Goal: Task Accomplishment & Management: Manage account settings

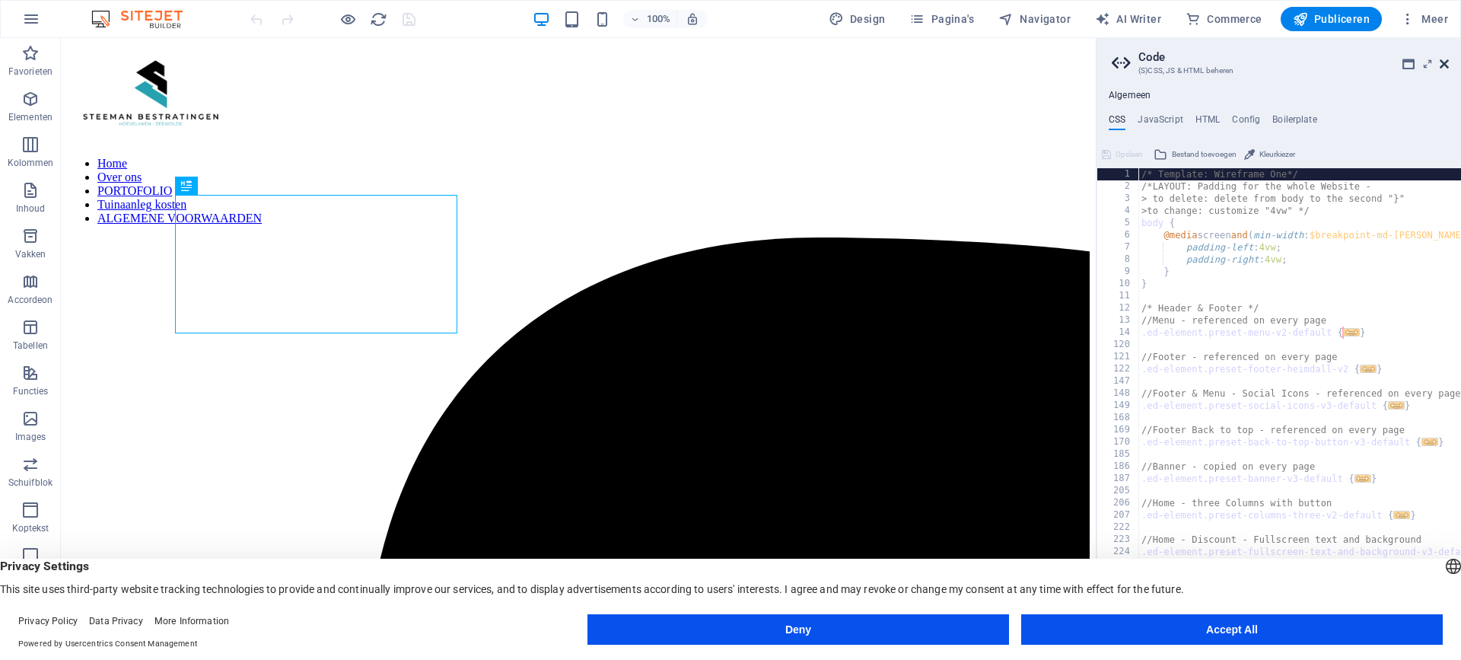
click at [1444, 65] on icon at bounding box center [1444, 64] width 9 height 12
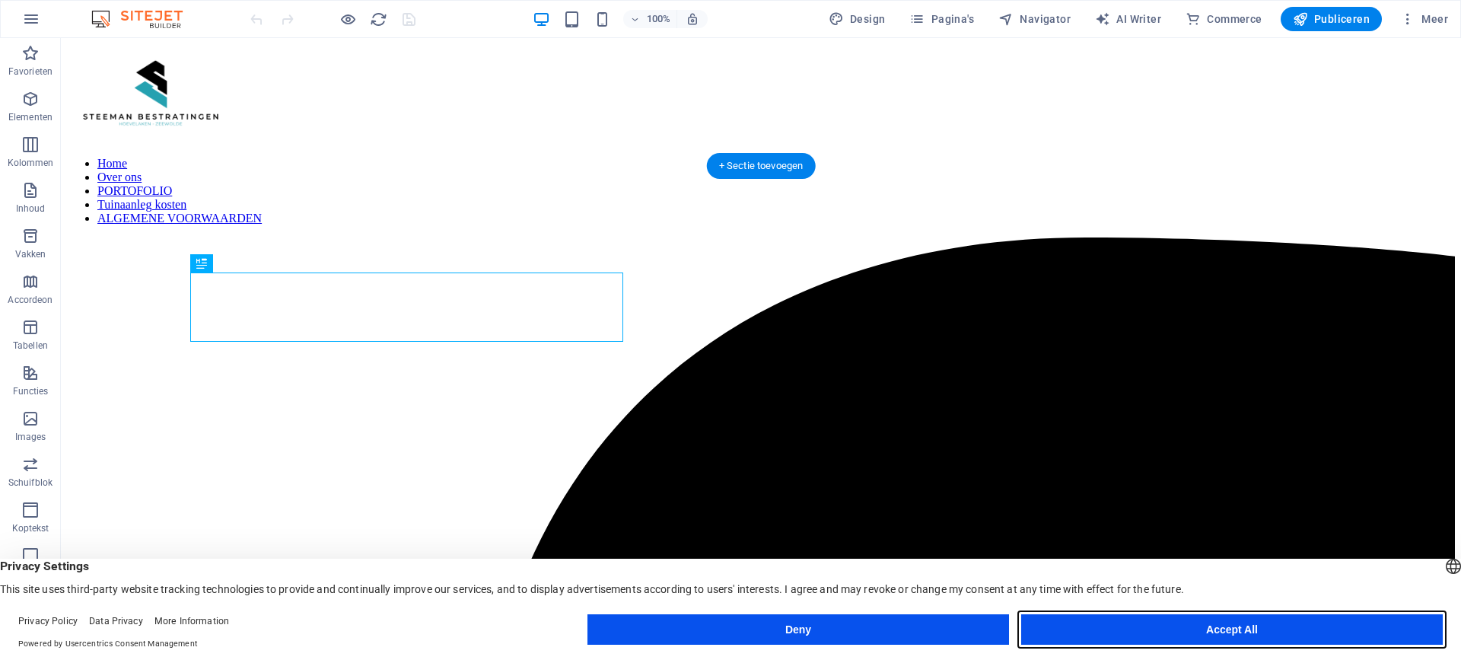
click at [1236, 630] on button "Accept All" at bounding box center [1233, 629] width 422 height 30
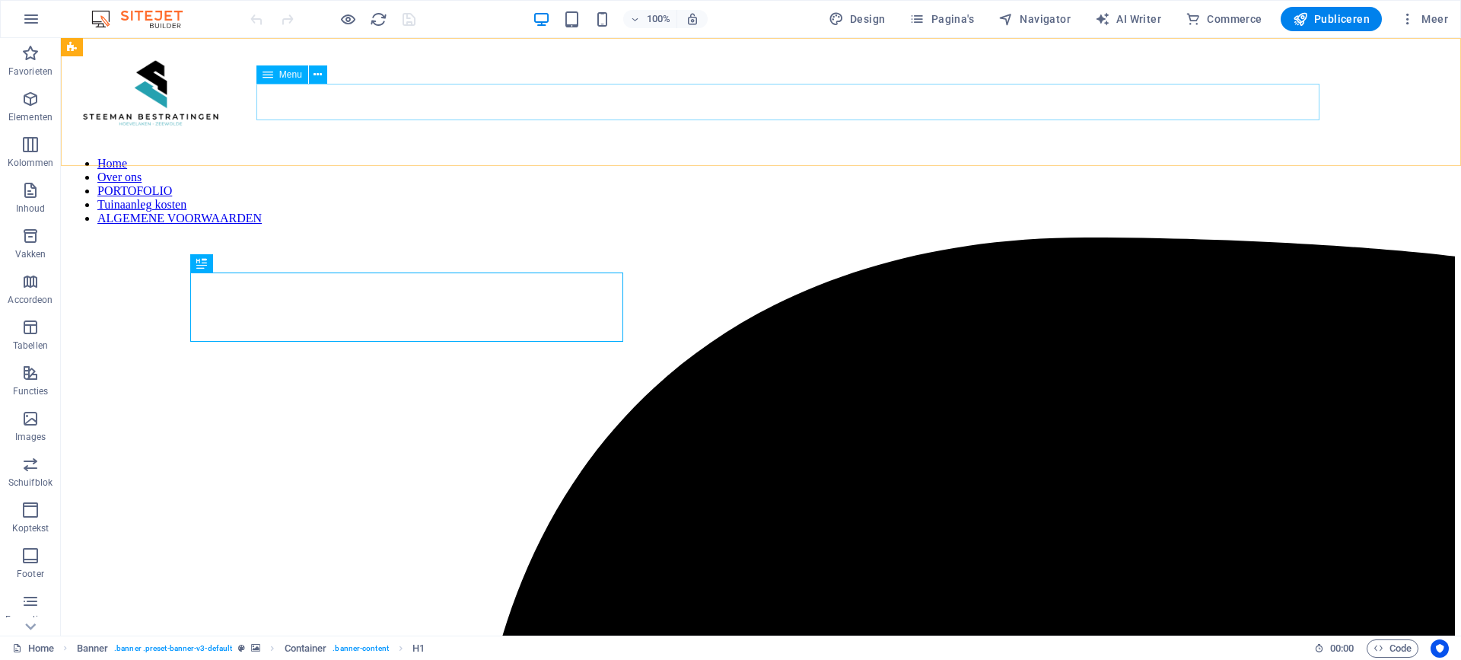
click at [625, 157] on nav "Home Over ons PORTOFOLIO Tuinaanleg kosten ALGEMENE VOORWAARDEN" at bounding box center [761, 191] width 1388 height 69
click at [604, 157] on nav "Home Over ons PORTOFOLIO Tuinaanleg kosten ALGEMENE VOORWAARDEN" at bounding box center [761, 191] width 1388 height 69
click at [623, 157] on nav "Home Over ons PORTOFOLIO Tuinaanleg kosten ALGEMENE VOORWAARDEN" at bounding box center [761, 191] width 1388 height 69
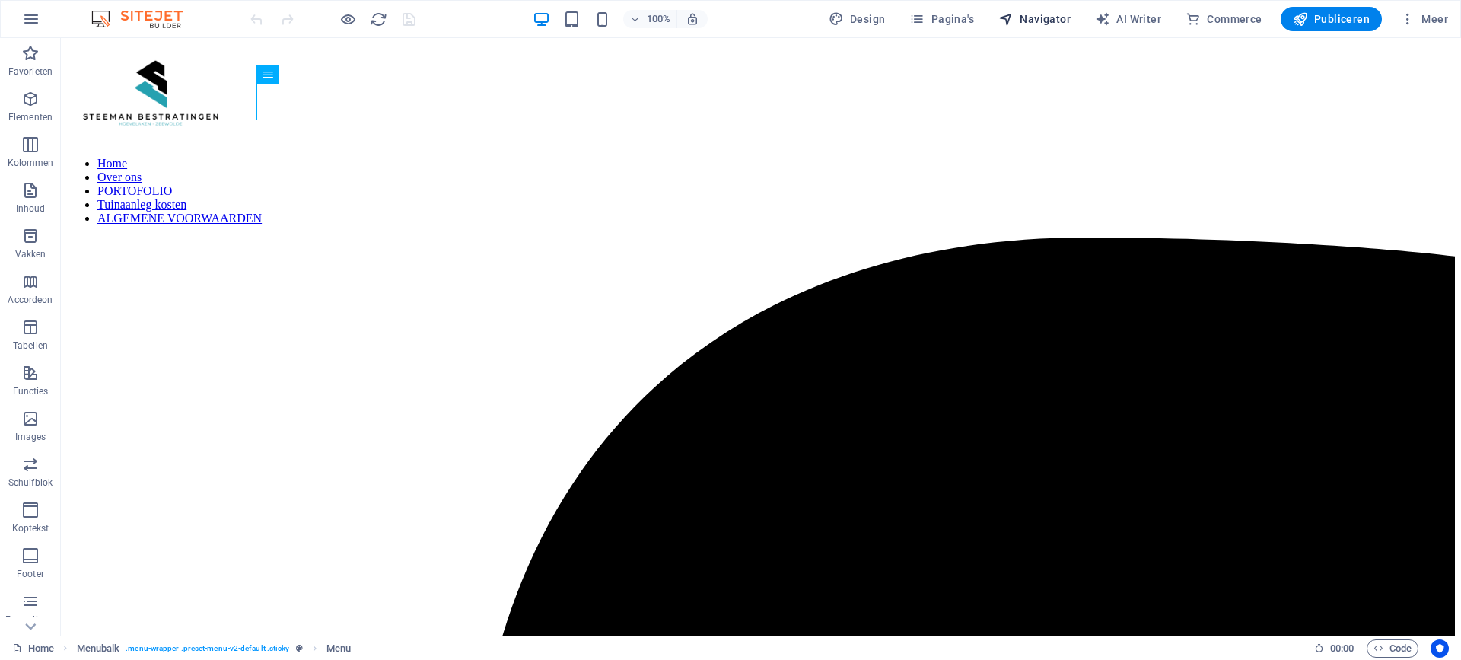
drag, startPoint x: 1036, startPoint y: 15, endPoint x: 1033, endPoint y: 23, distance: 8.2
click at [1036, 15] on span "Navigator" at bounding box center [1035, 18] width 72 height 15
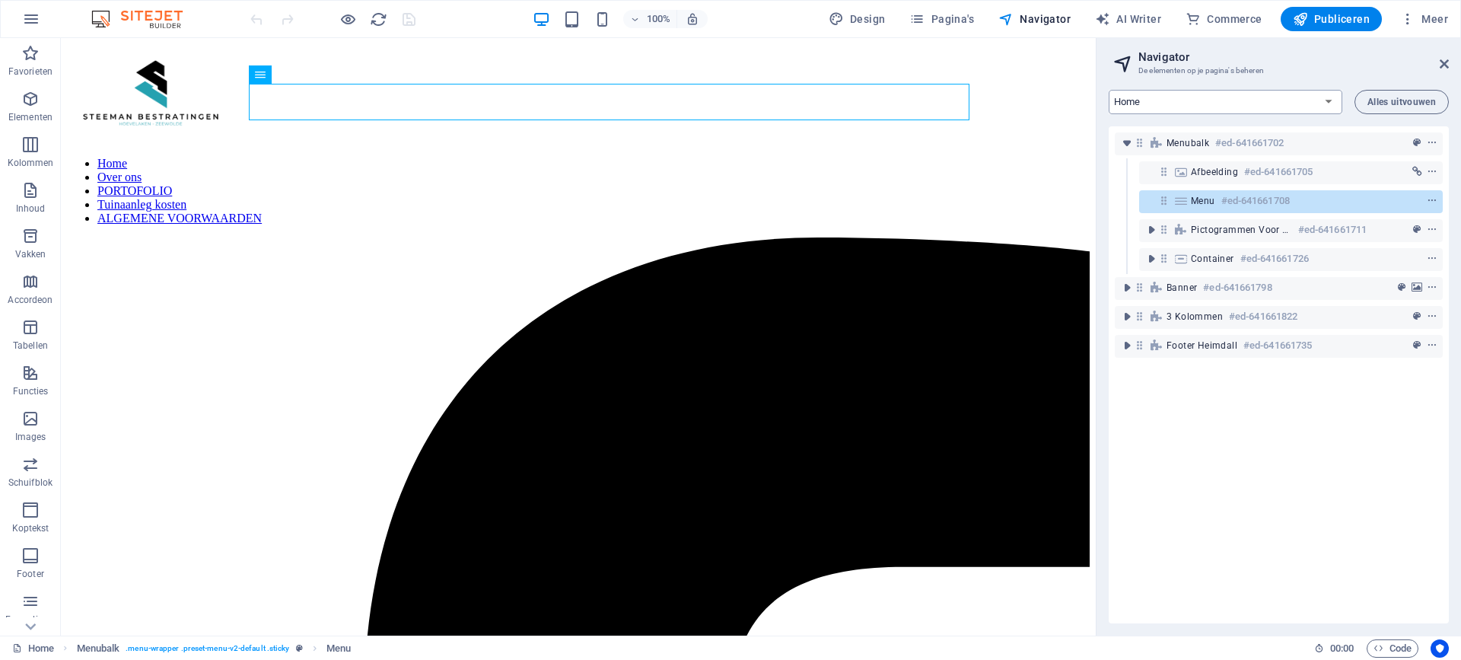
select select "12573873-nl"
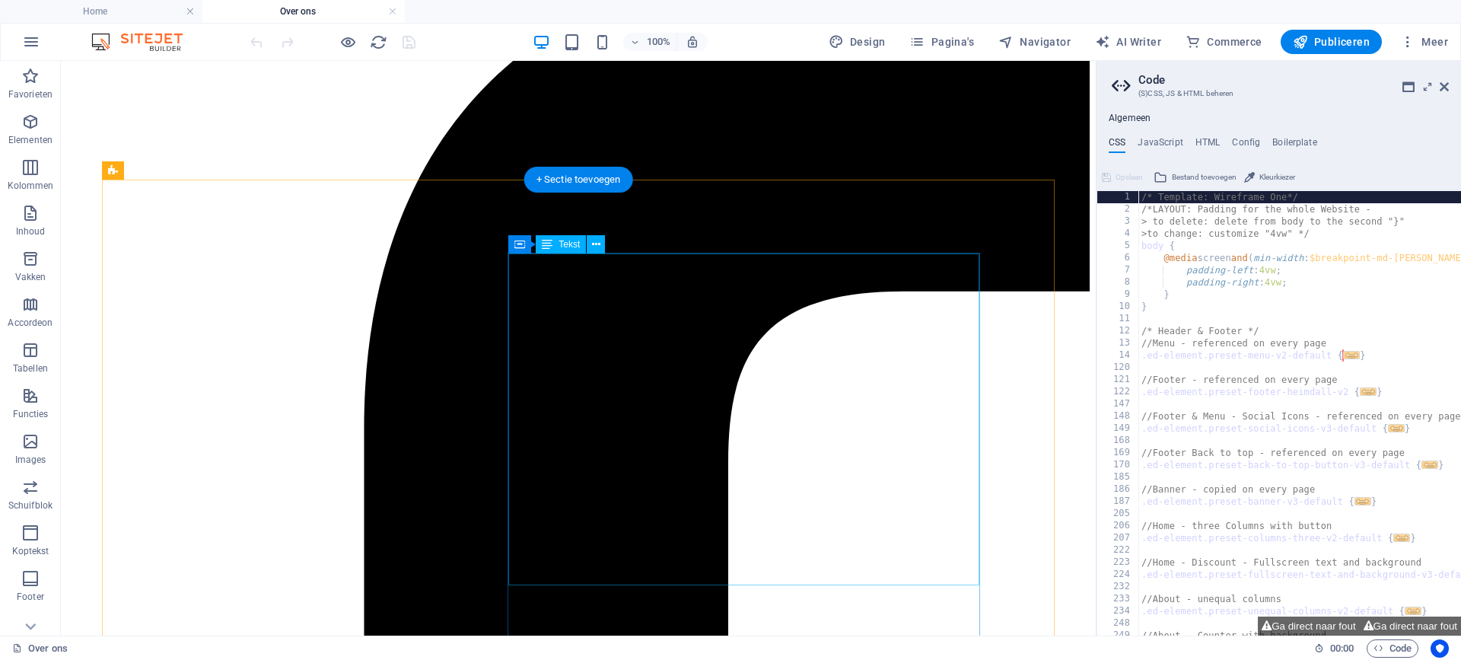
scroll to position [295, 0]
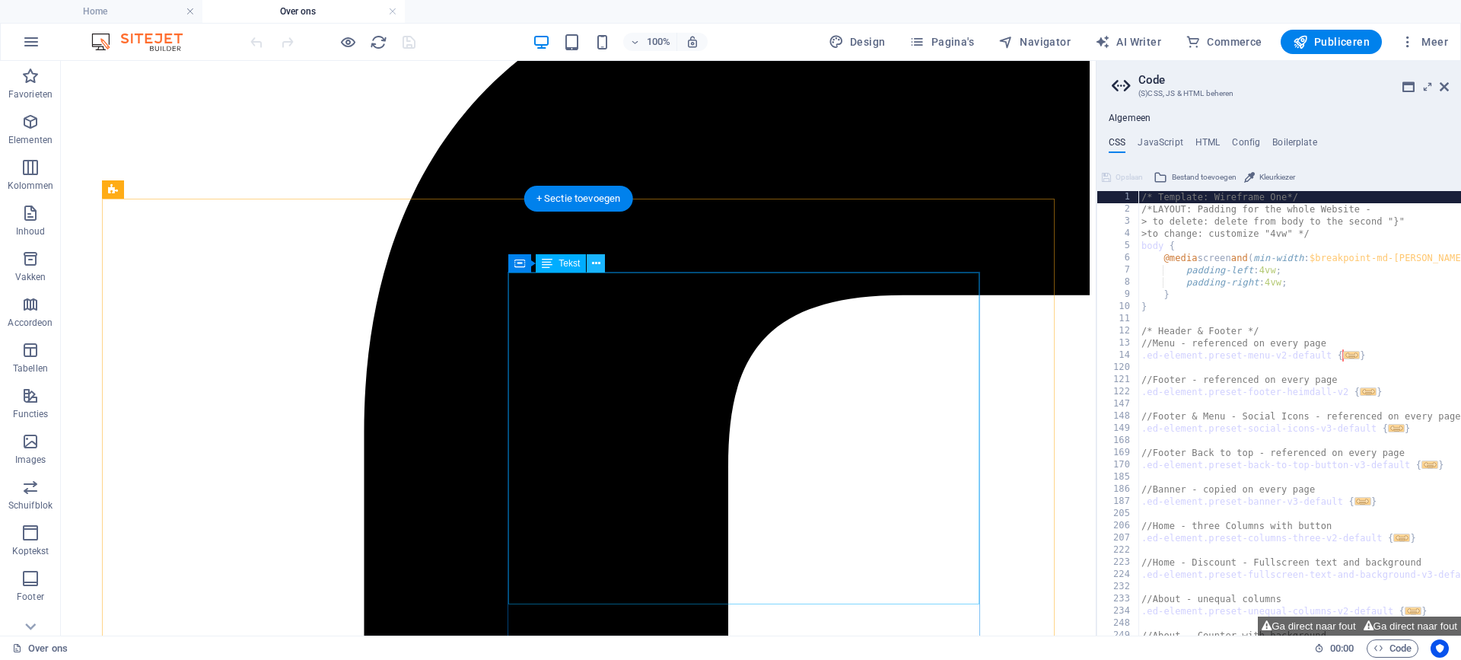
click at [594, 263] on icon at bounding box center [596, 264] width 8 height 16
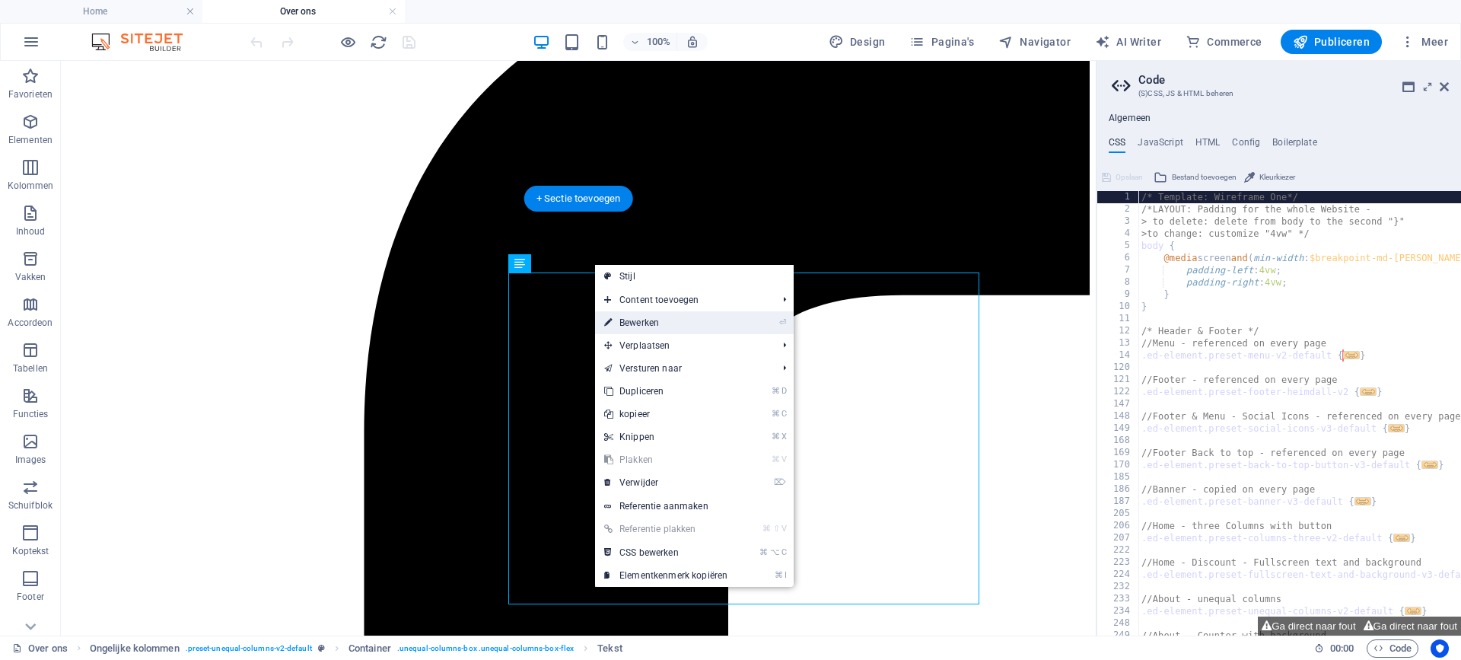
click at [638, 320] on link "⏎ Bewerken" at bounding box center [666, 322] width 142 height 23
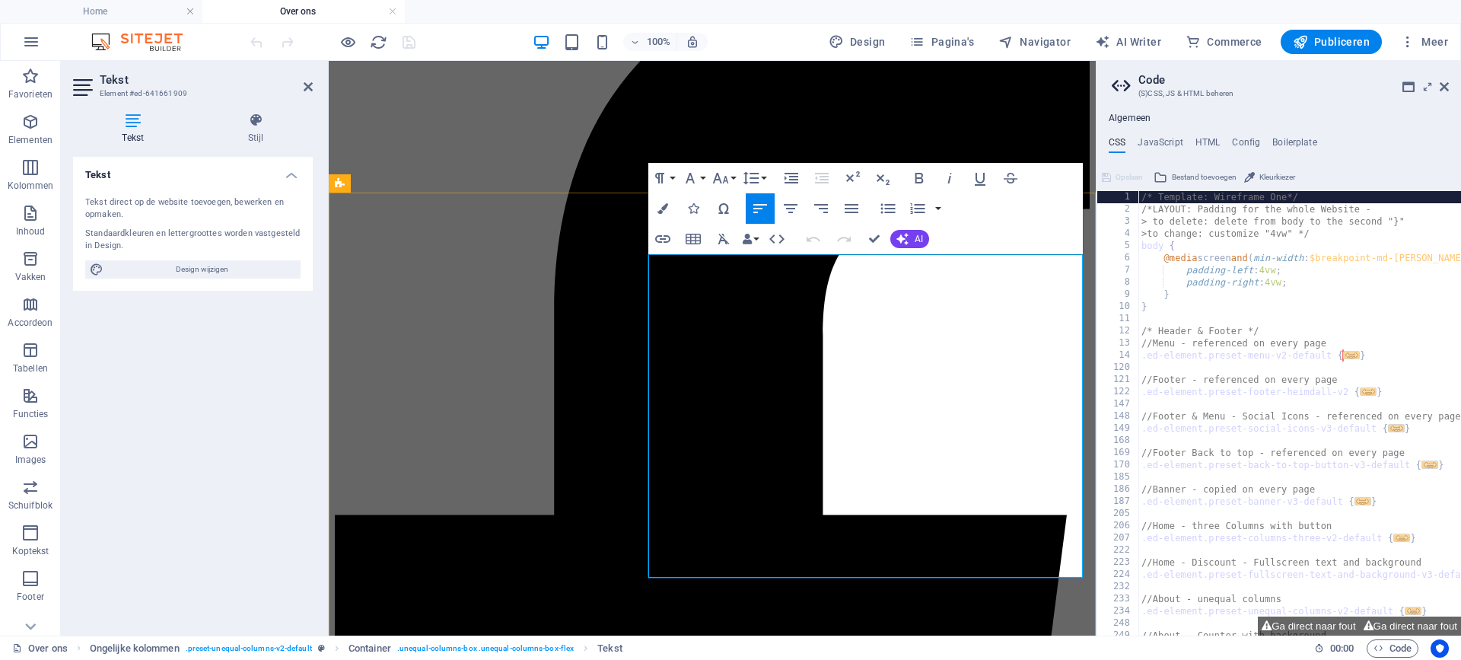
drag, startPoint x: 655, startPoint y: 312, endPoint x: 1023, endPoint y: 571, distance: 449.6
drag, startPoint x: 651, startPoint y: 282, endPoint x: 1031, endPoint y: 579, distance: 482.2
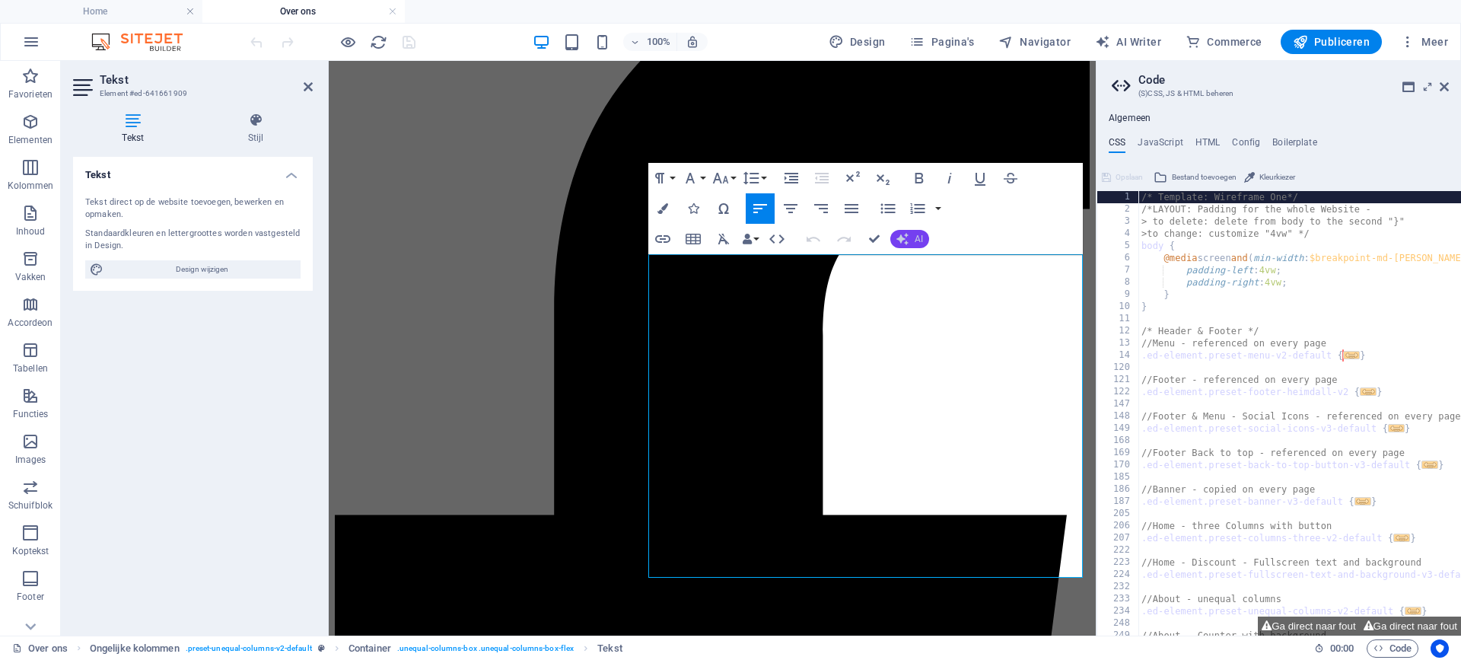
click at [916, 238] on span "AI" at bounding box center [919, 238] width 8 height 9
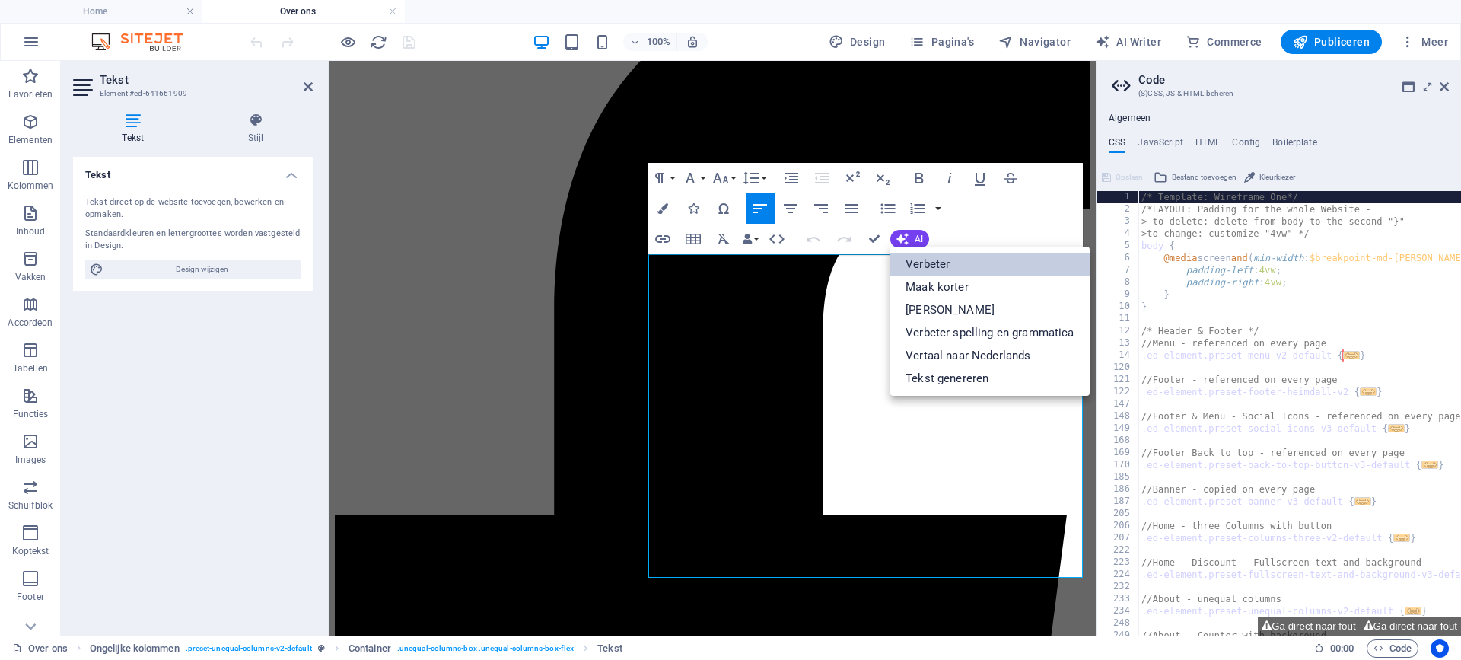
click at [926, 259] on link "Verbeter" at bounding box center [990, 264] width 199 height 23
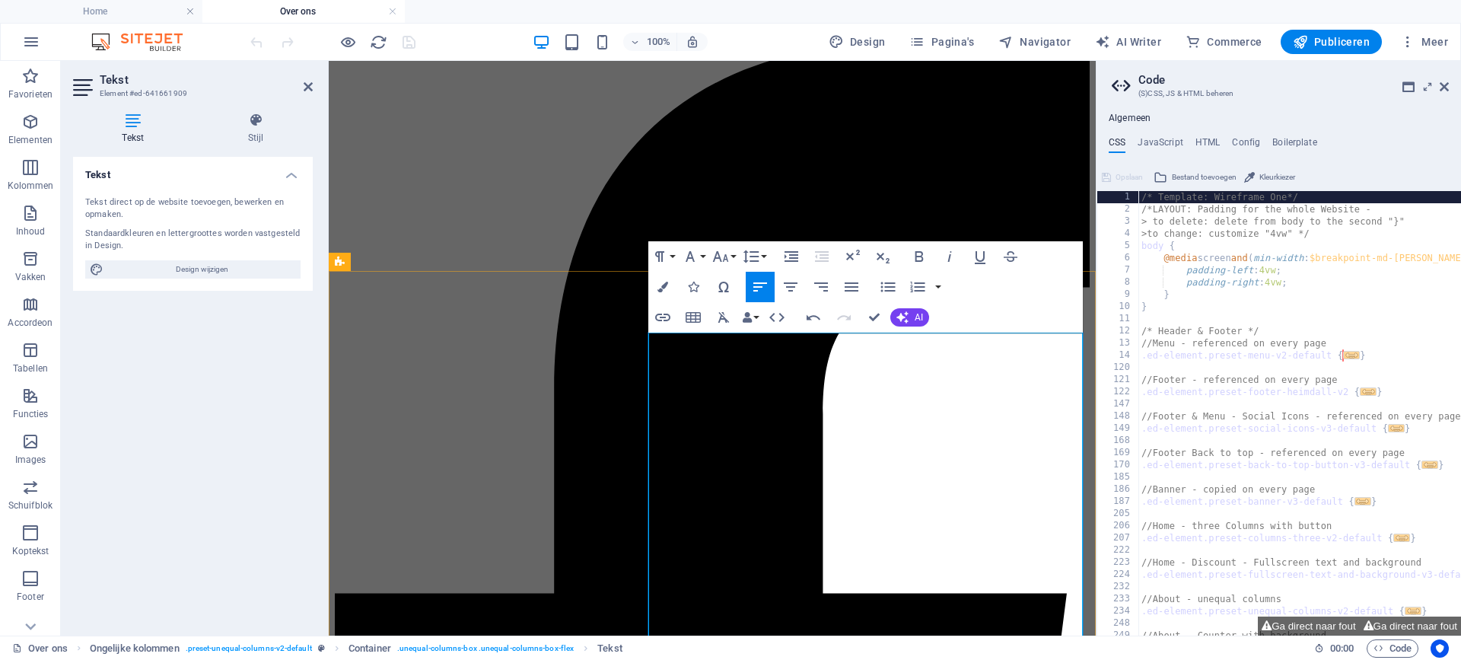
scroll to position [217, 0]
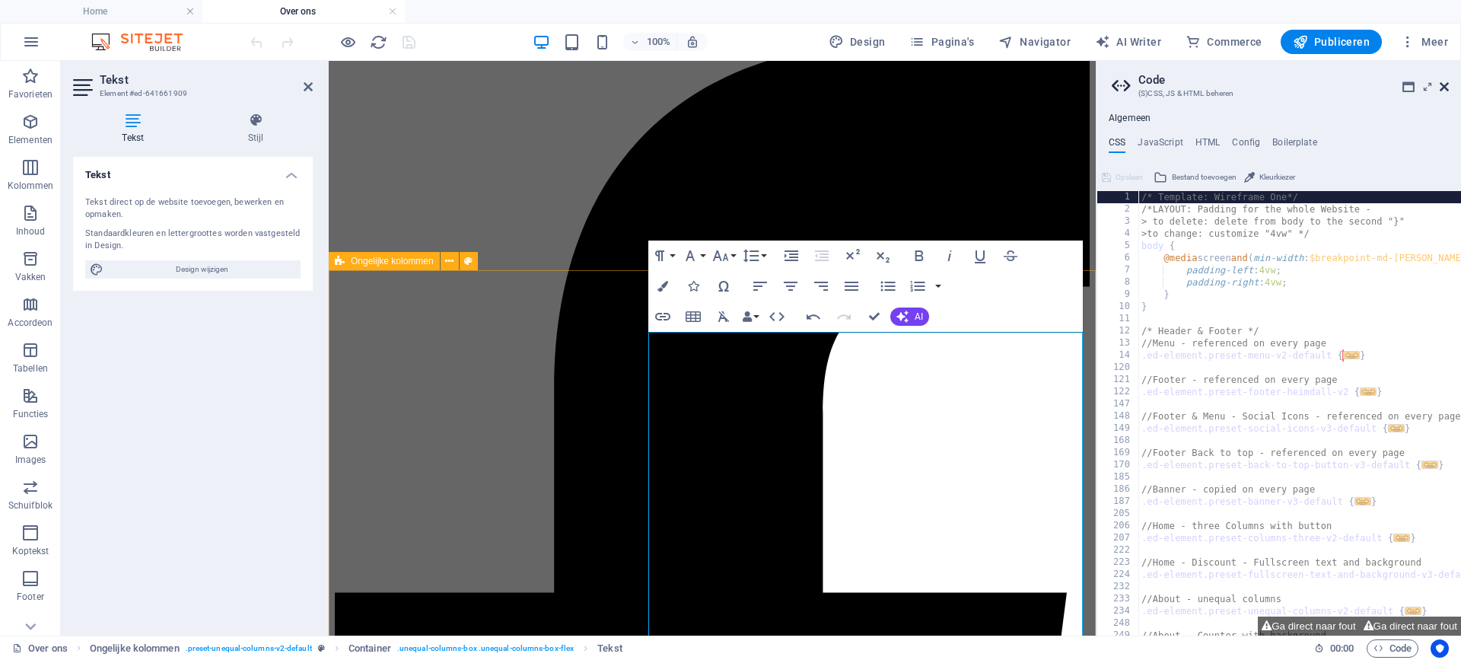
drag, startPoint x: 1441, startPoint y: 84, endPoint x: 1113, endPoint y: 31, distance: 332.4
click at [1441, 84] on icon at bounding box center [1444, 87] width 9 height 12
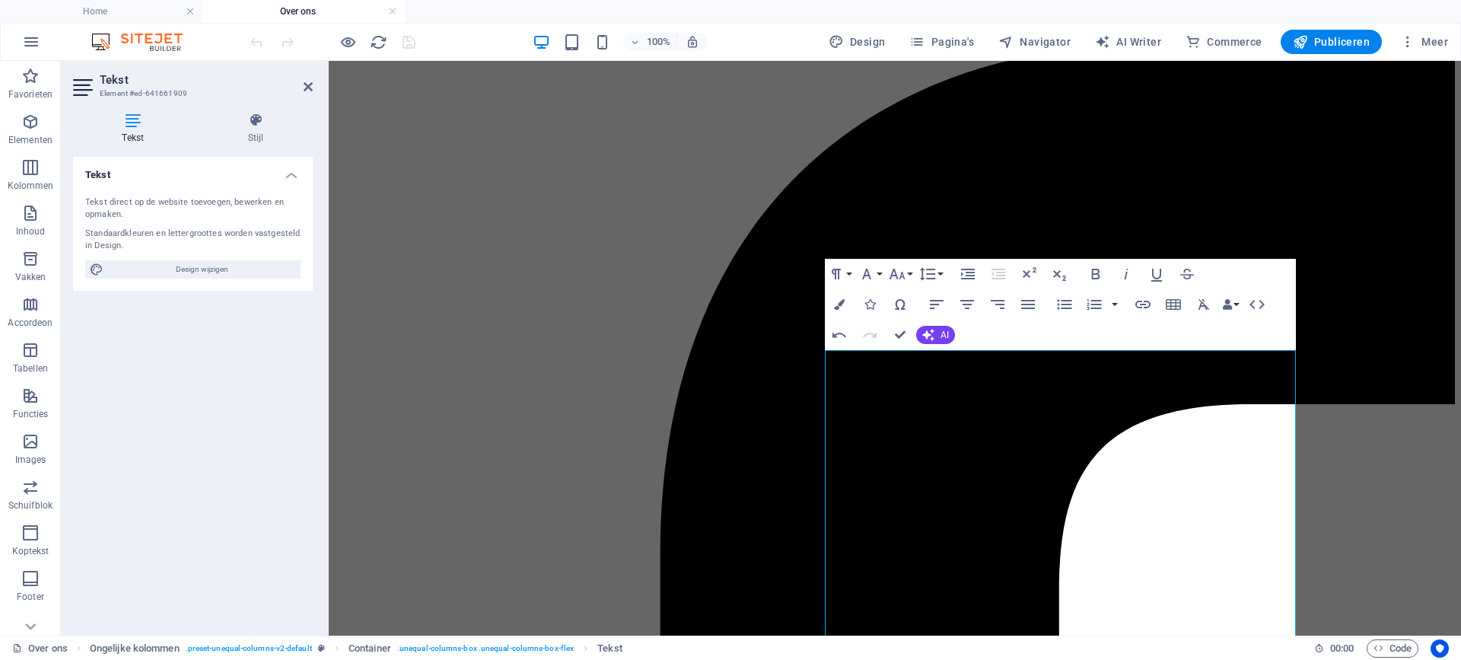
click at [251, 41] on div at bounding box center [332, 42] width 171 height 24
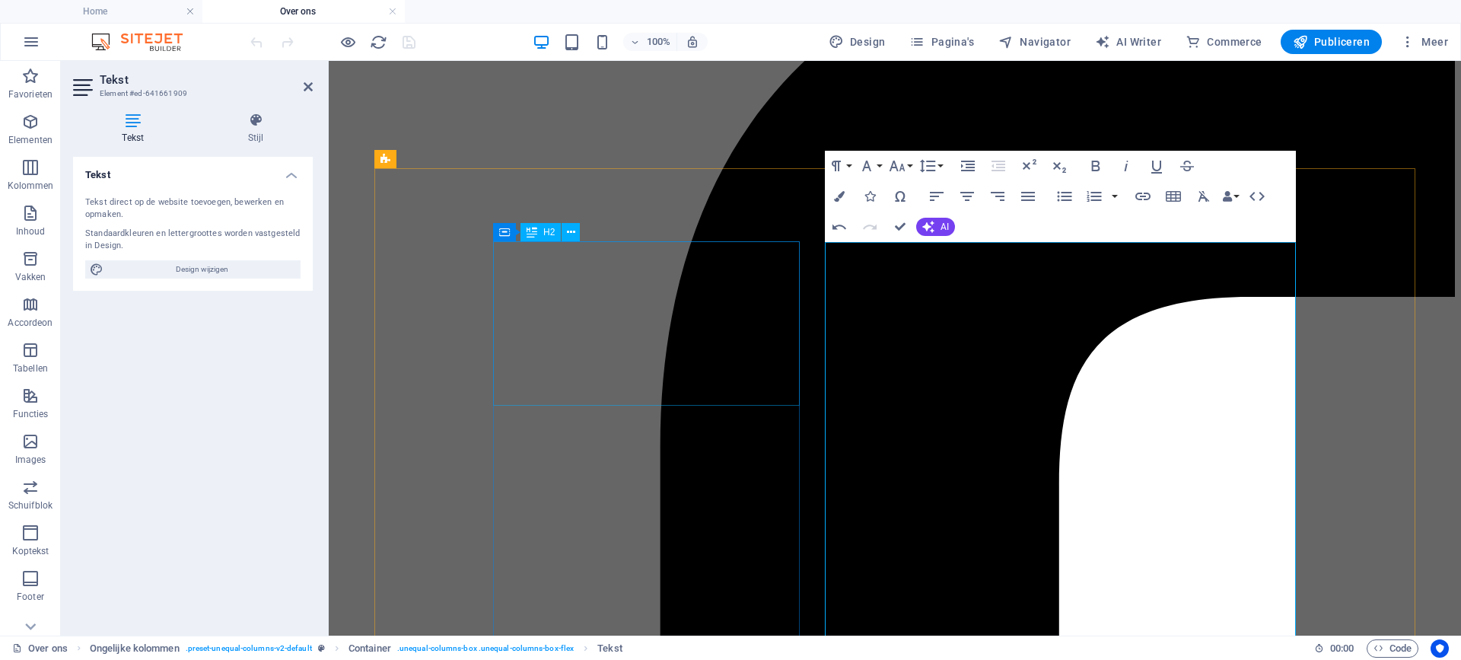
scroll to position [325, 0]
click at [378, 39] on icon "reload" at bounding box center [379, 42] width 18 height 18
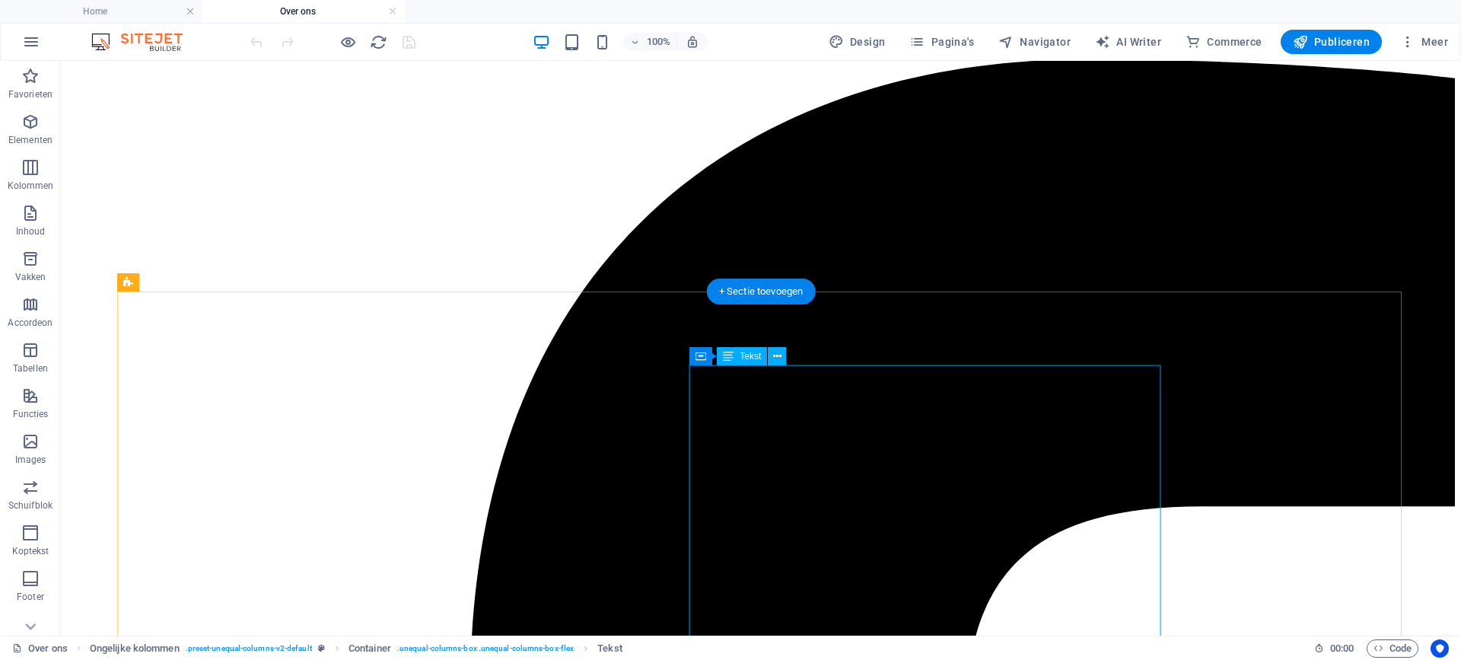
scroll to position [199, 0]
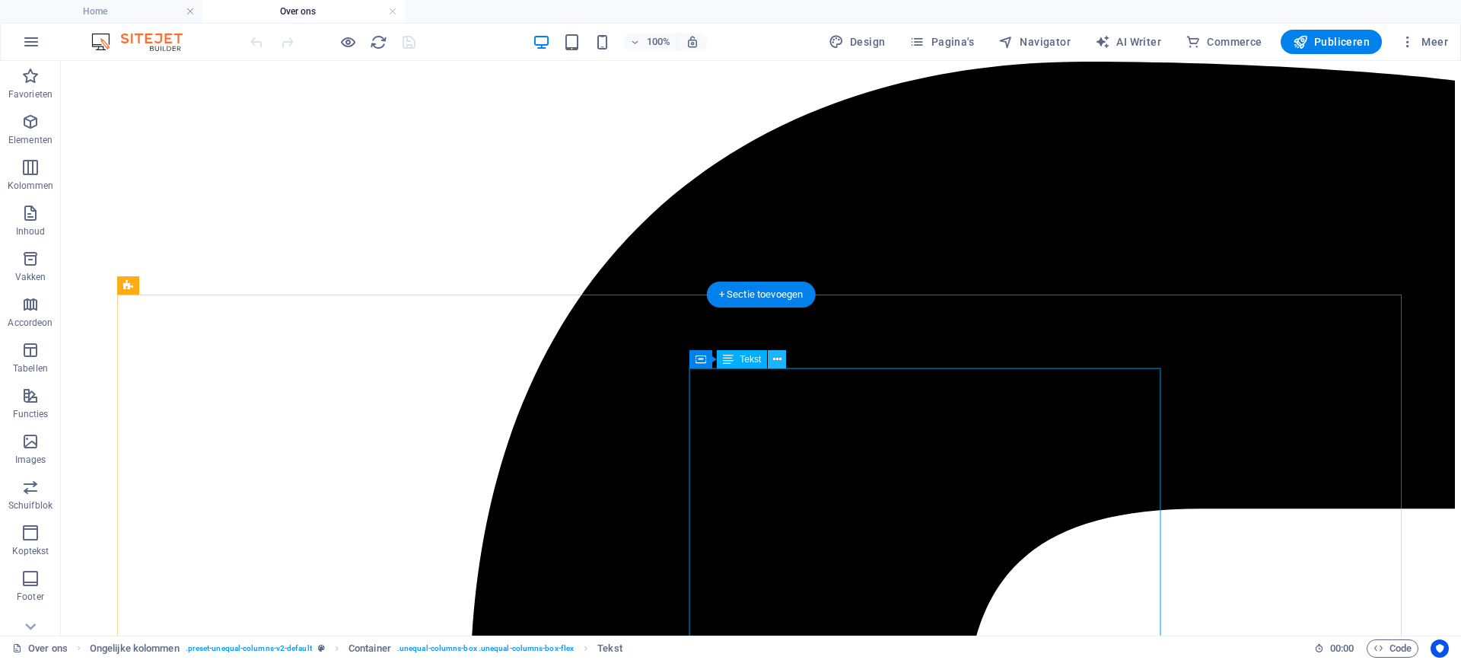
click at [778, 355] on icon at bounding box center [777, 360] width 8 height 16
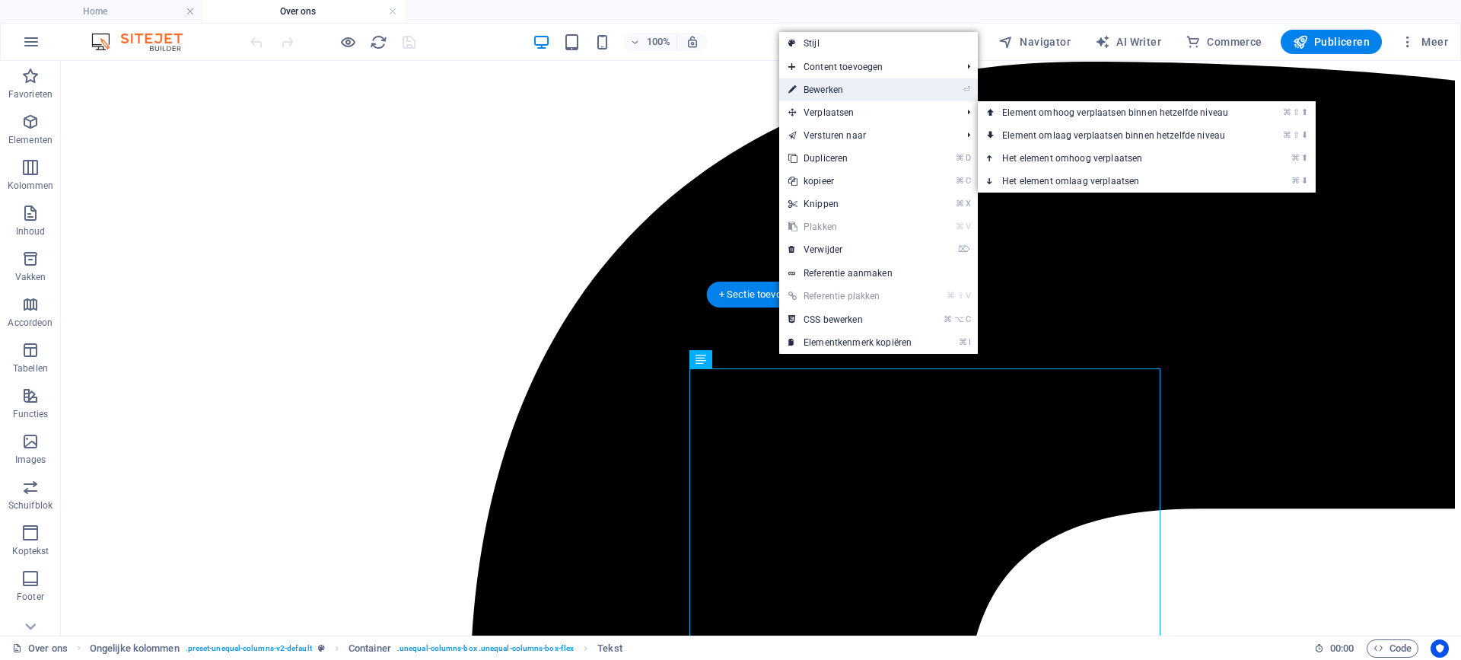
click at [864, 86] on link "⏎ Bewerken" at bounding box center [850, 89] width 142 height 23
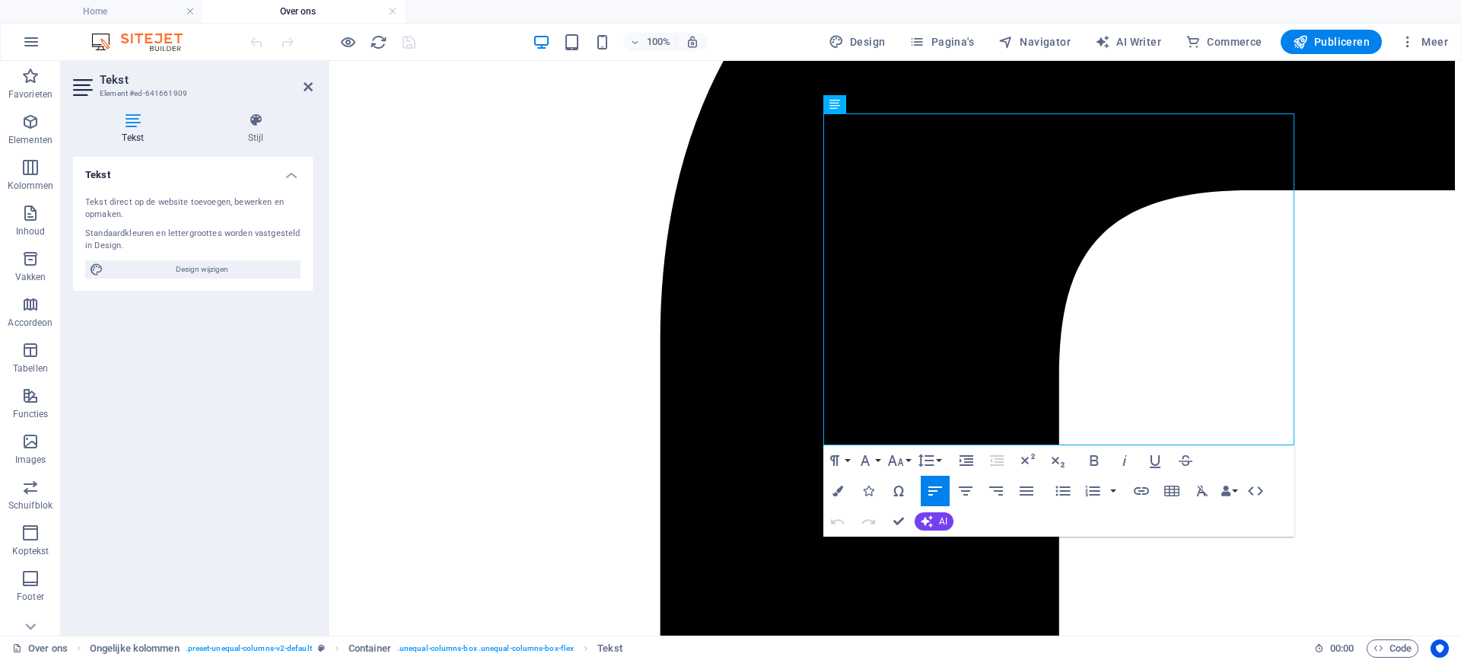
scroll to position [460, 0]
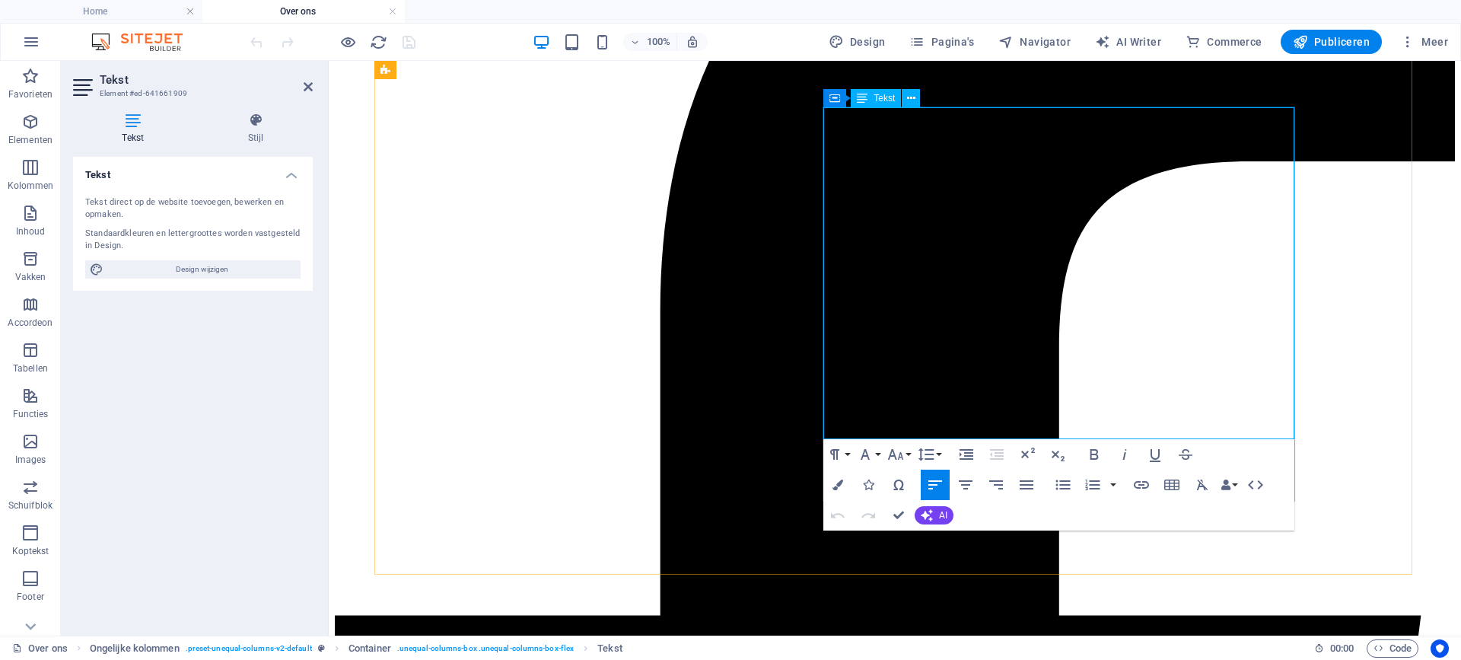
drag, startPoint x: 829, startPoint y: 433, endPoint x: 1185, endPoint y: 426, distance: 356.3
click at [949, 514] on button "AI" at bounding box center [934, 515] width 39 height 18
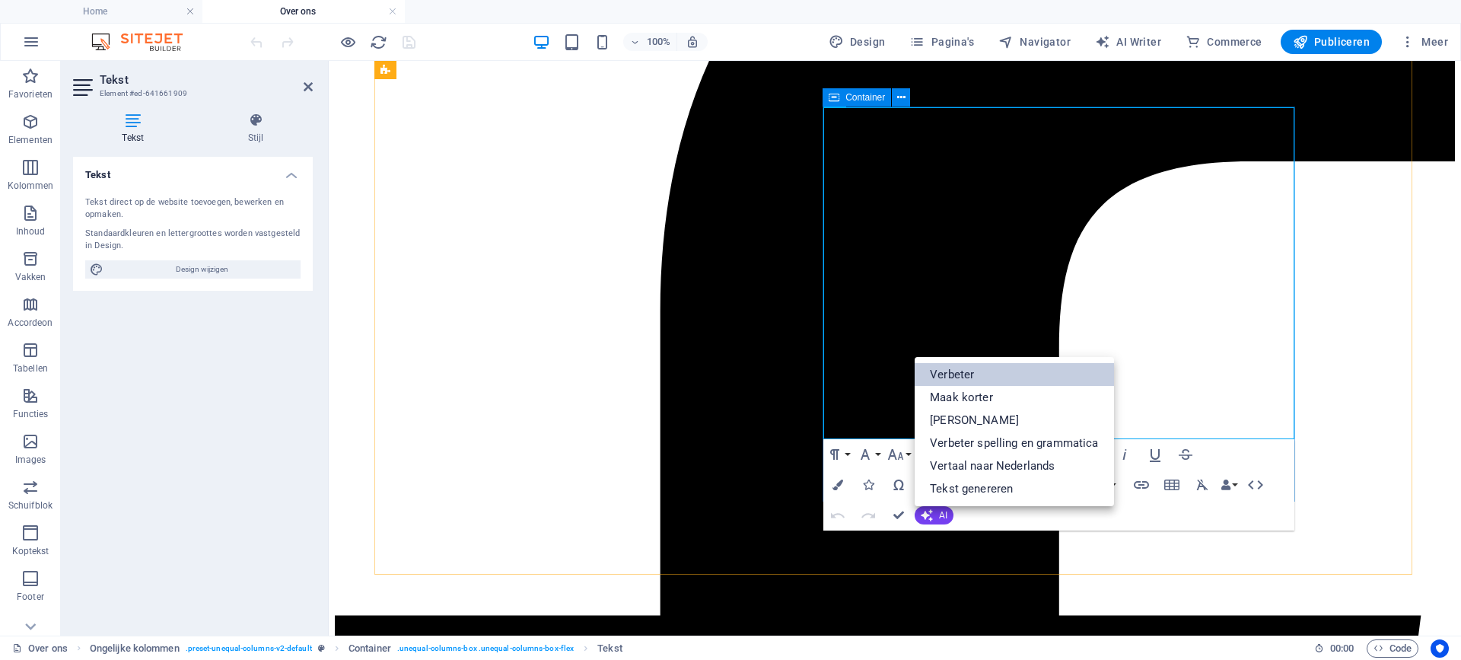
click at [959, 372] on link "Verbeter" at bounding box center [1014, 374] width 199 height 23
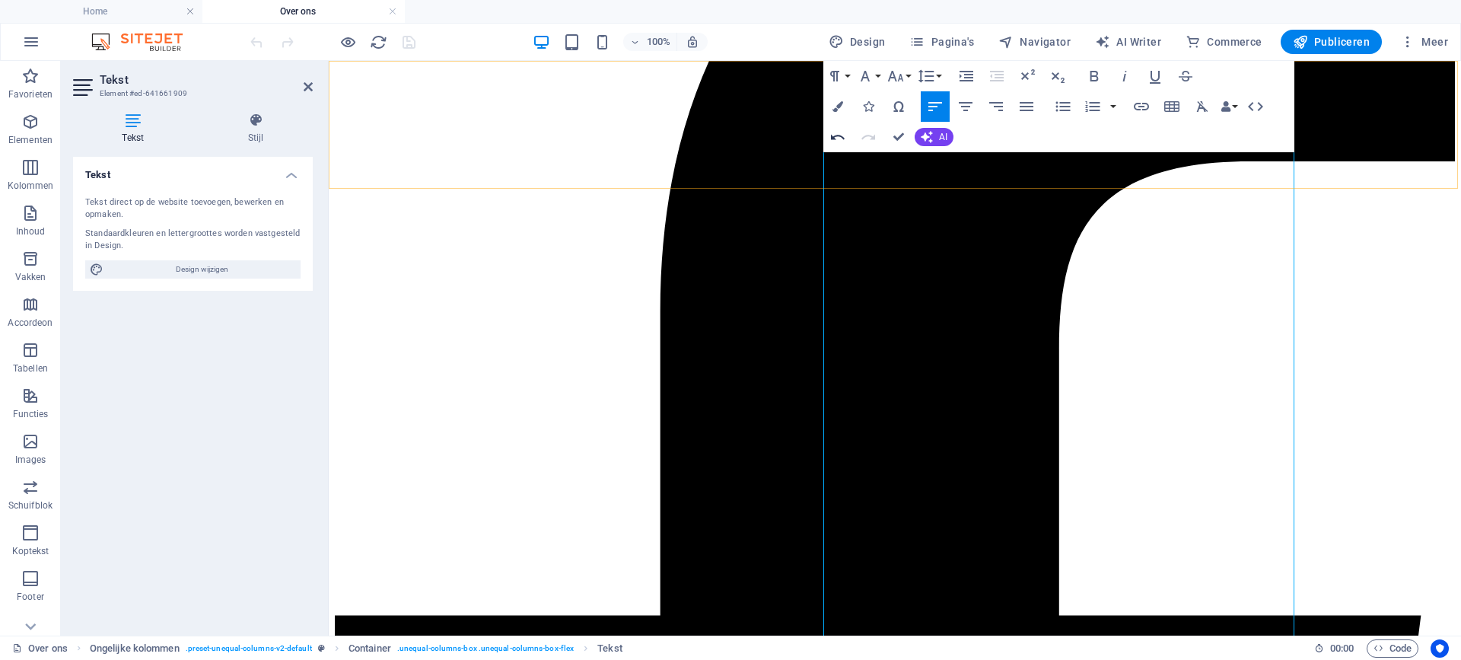
click at [838, 139] on icon "button" at bounding box center [838, 137] width 18 height 18
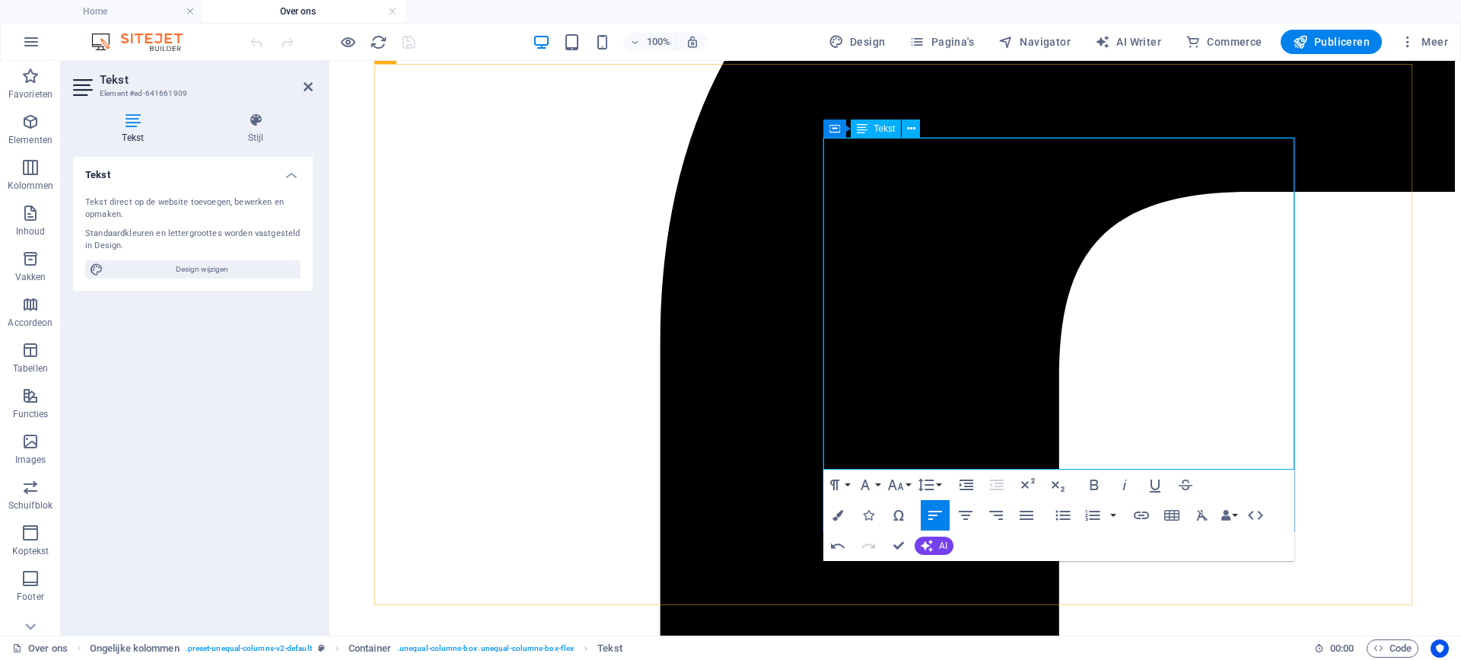
scroll to position [432, 0]
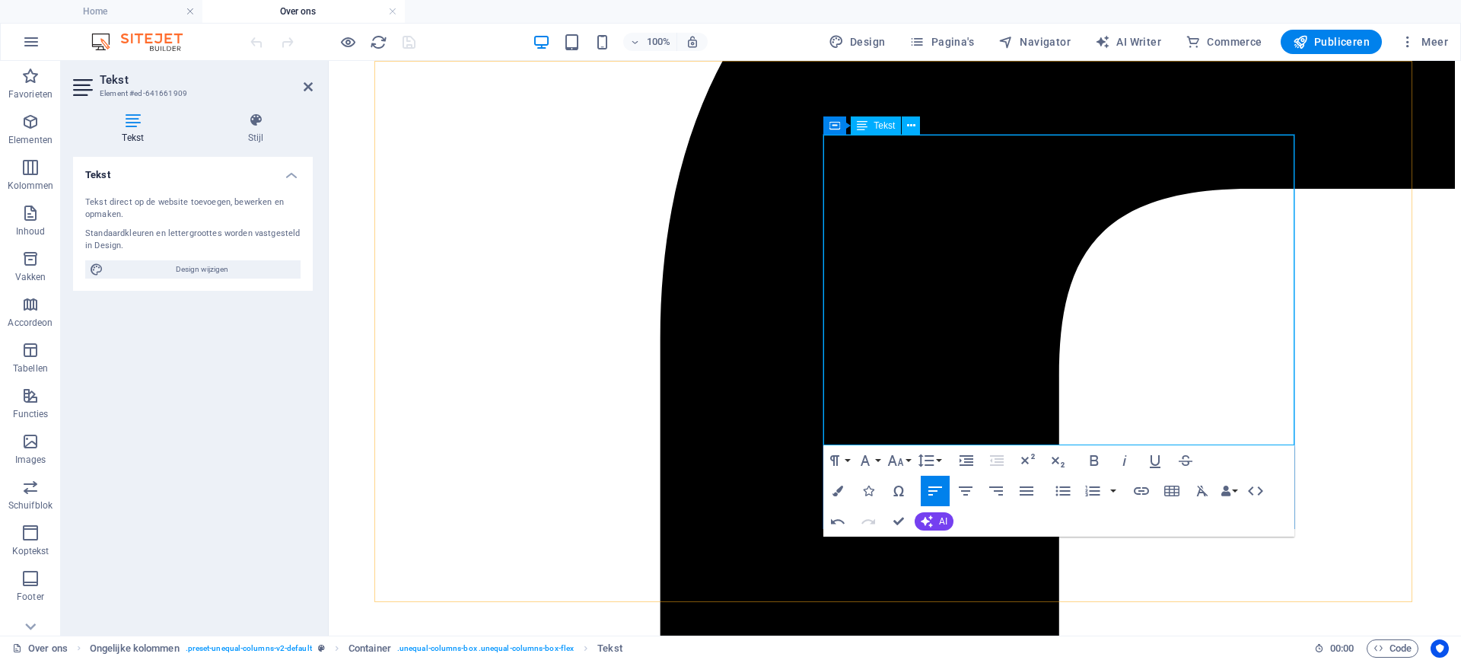
scroll to position [429, 0]
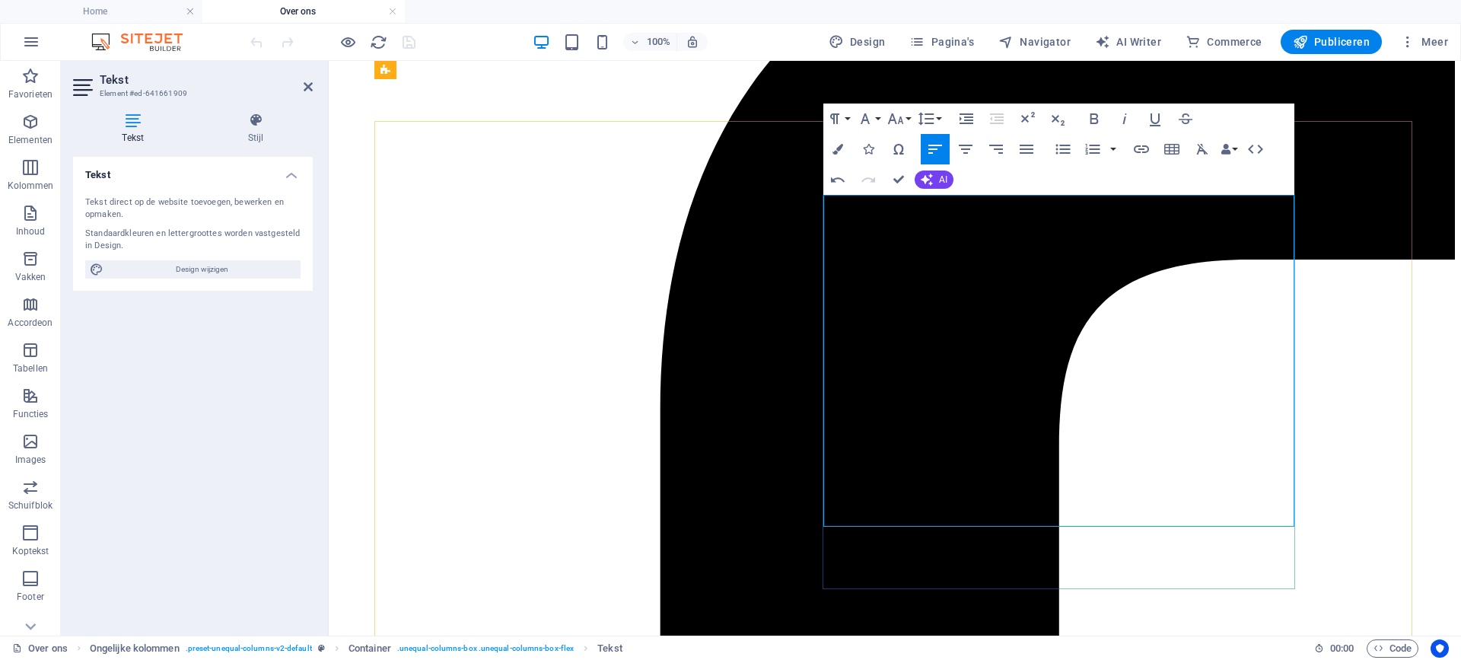
scroll to position [357, 0]
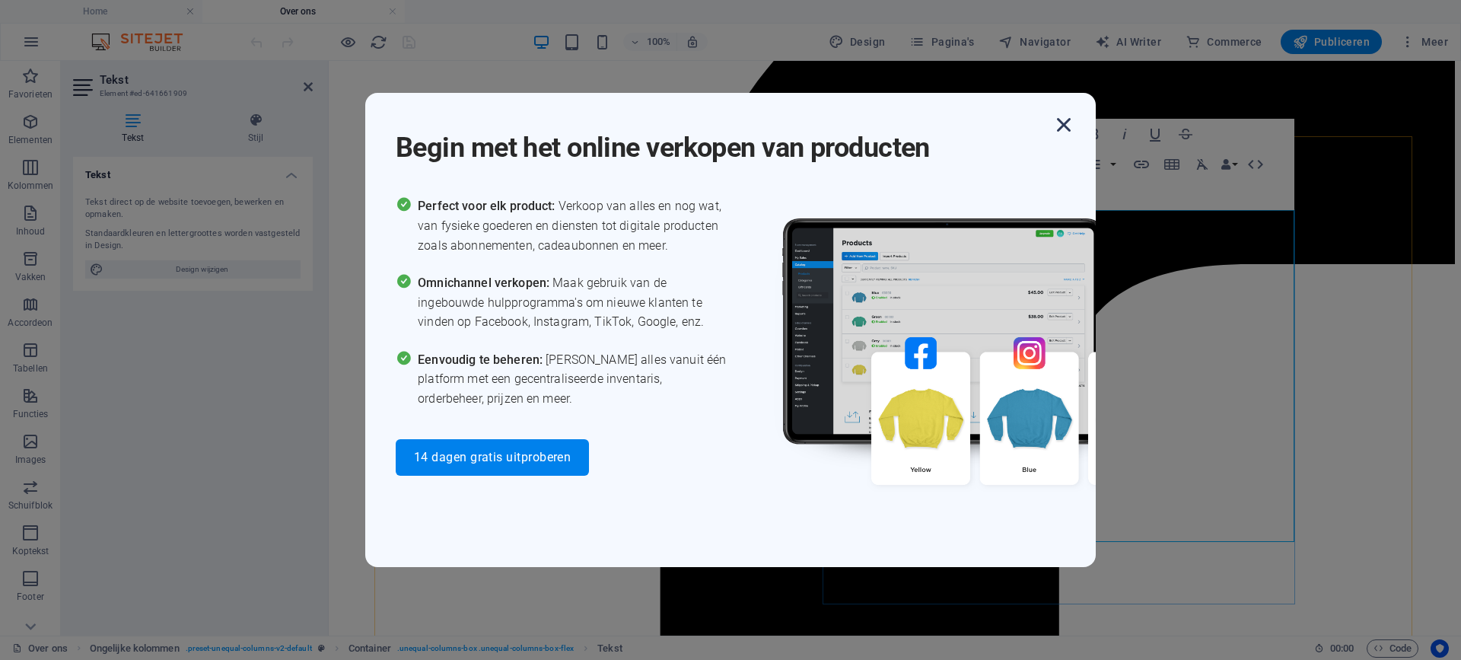
click at [1066, 126] on icon "button" at bounding box center [1063, 124] width 27 height 27
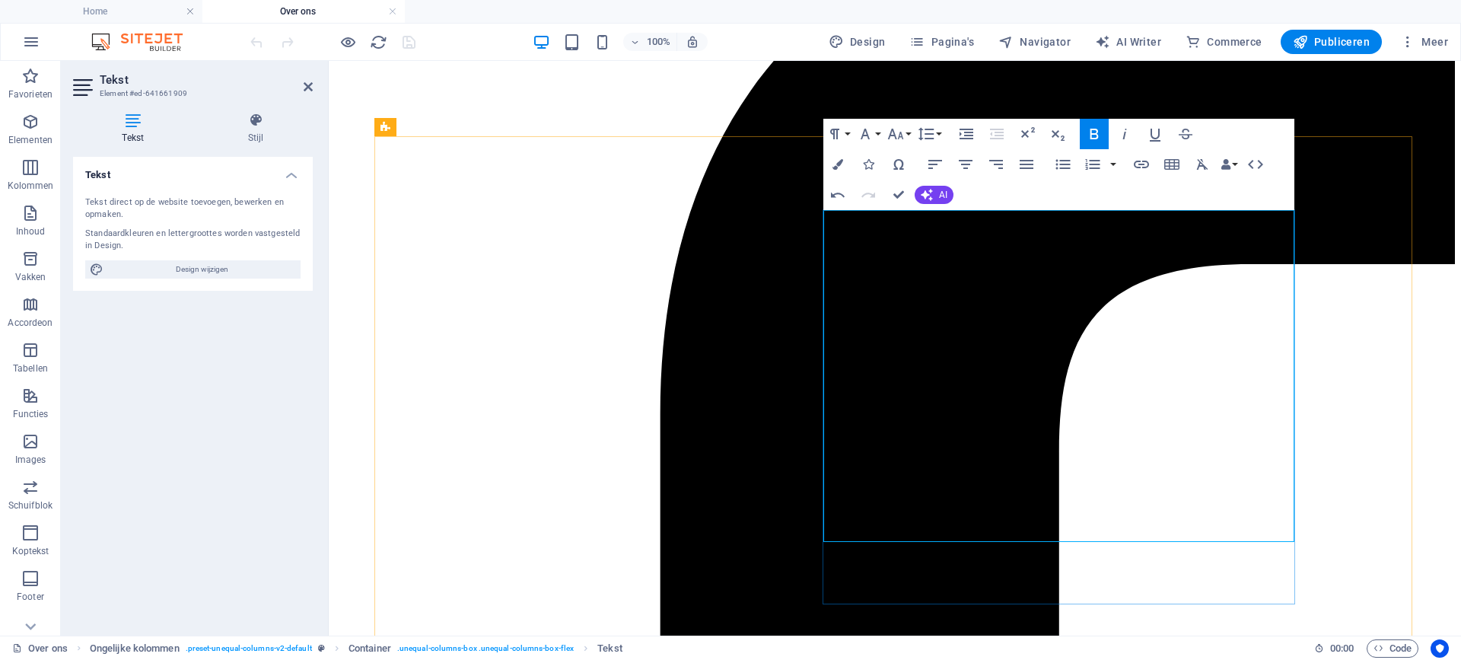
drag, startPoint x: 827, startPoint y: 279, endPoint x: 1197, endPoint y: 532, distance: 447.8
copy div "S teeman bestratingen is in 2020 opgericht door Milan Steeman. Het motto van he…"
drag, startPoint x: 949, startPoint y: 277, endPoint x: 971, endPoint y: 276, distance: 21.3
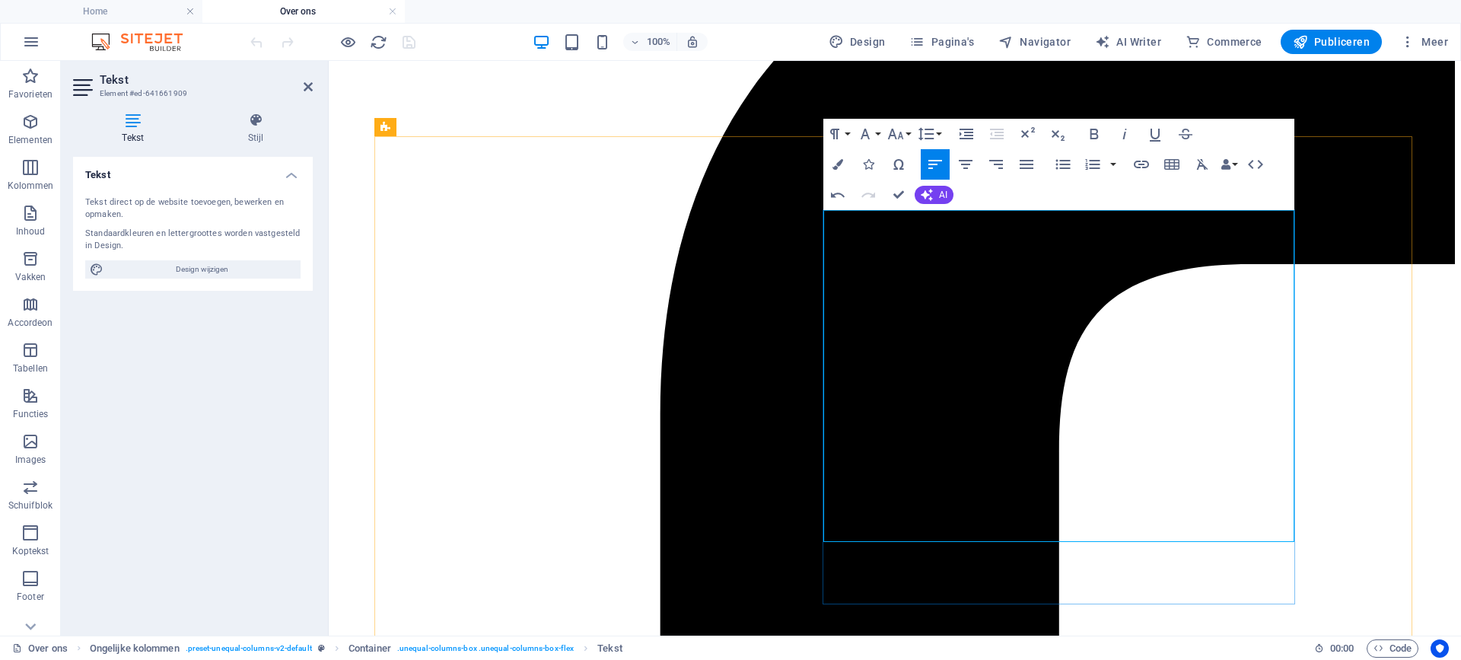
drag, startPoint x: 959, startPoint y: 298, endPoint x: 987, endPoint y: 298, distance: 28.2
drag, startPoint x: 876, startPoint y: 299, endPoint x: 1080, endPoint y: 301, distance: 204.0
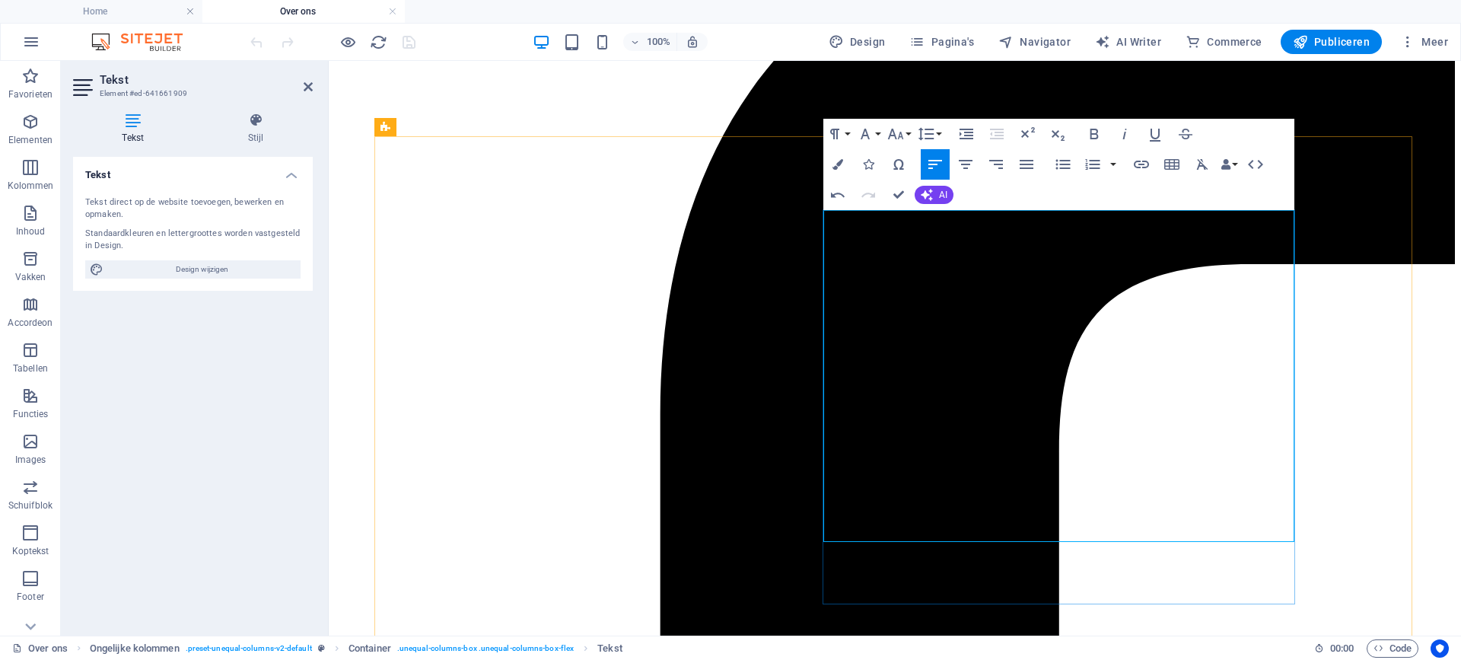
drag, startPoint x: 1026, startPoint y: 343, endPoint x: 1092, endPoint y: 339, distance: 66.3
drag, startPoint x: 829, startPoint y: 428, endPoint x: 1219, endPoint y: 426, distance: 389.7
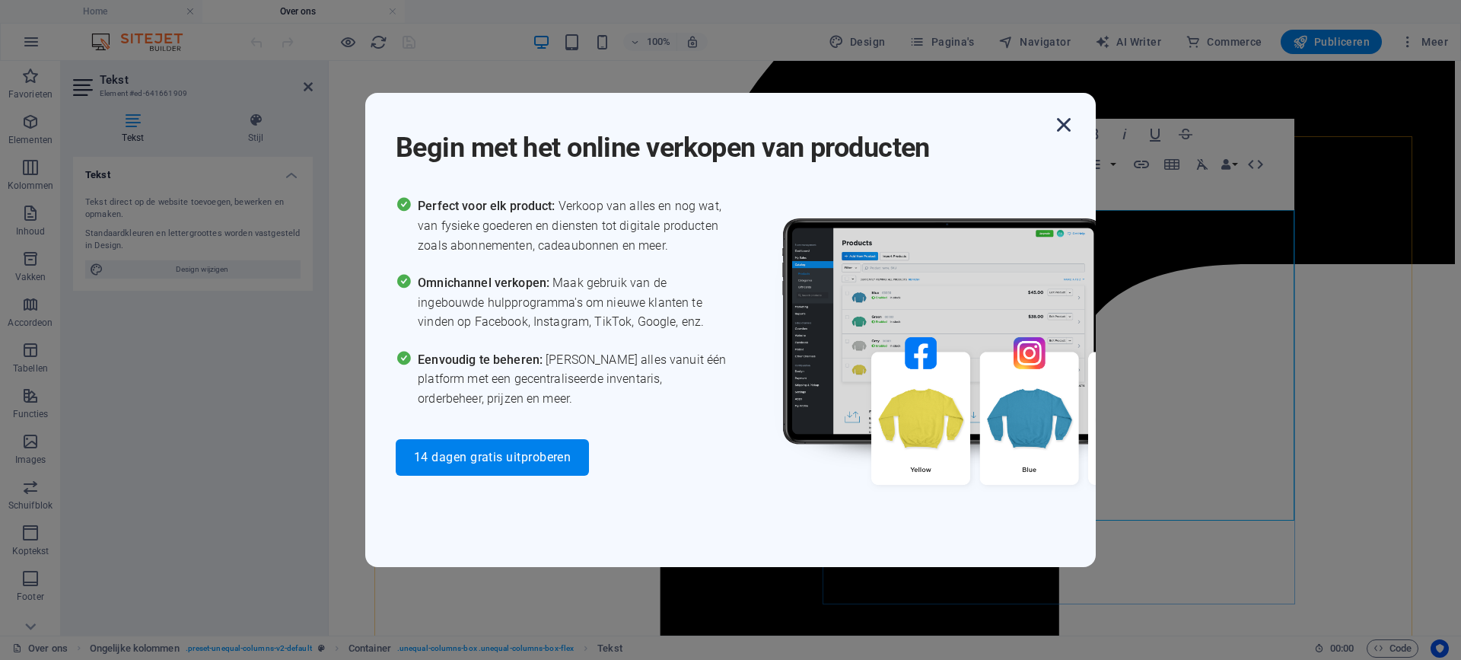
click at [1070, 127] on icon "button" at bounding box center [1063, 124] width 27 height 27
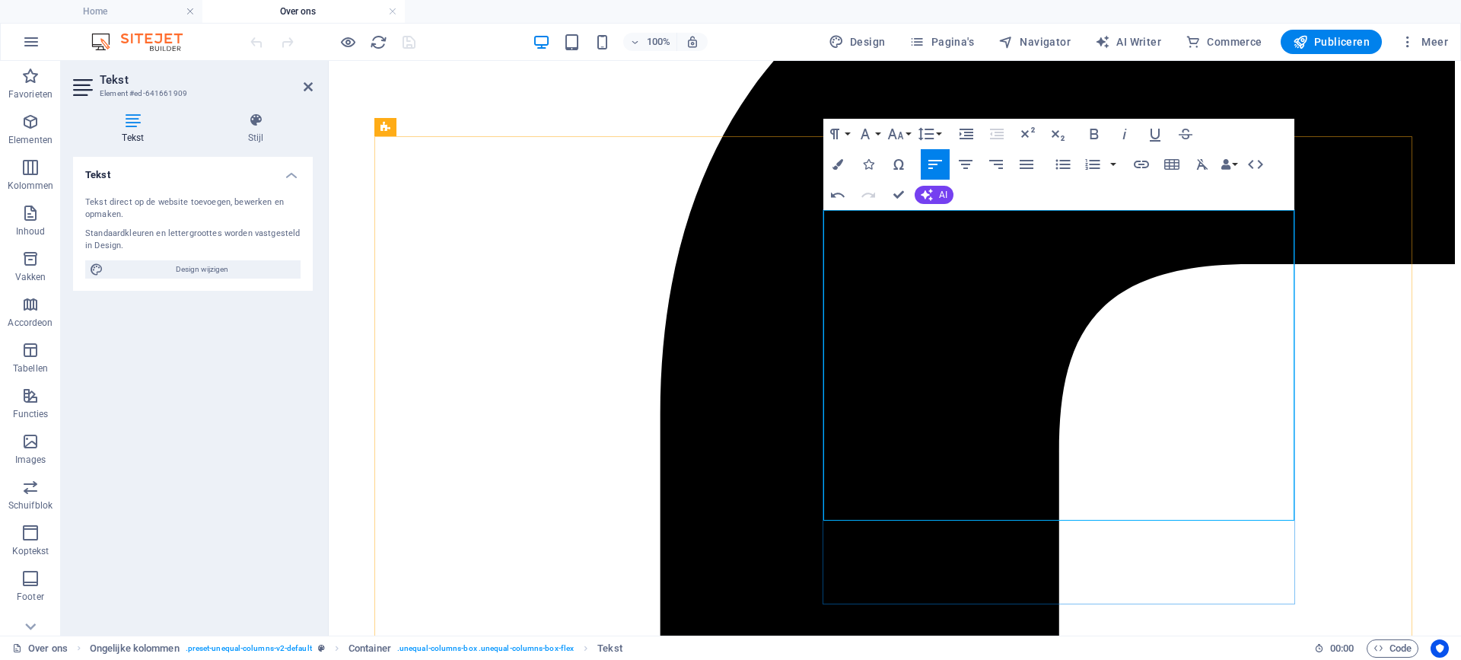
drag, startPoint x: 1135, startPoint y: 448, endPoint x: 1166, endPoint y: 448, distance: 31.2
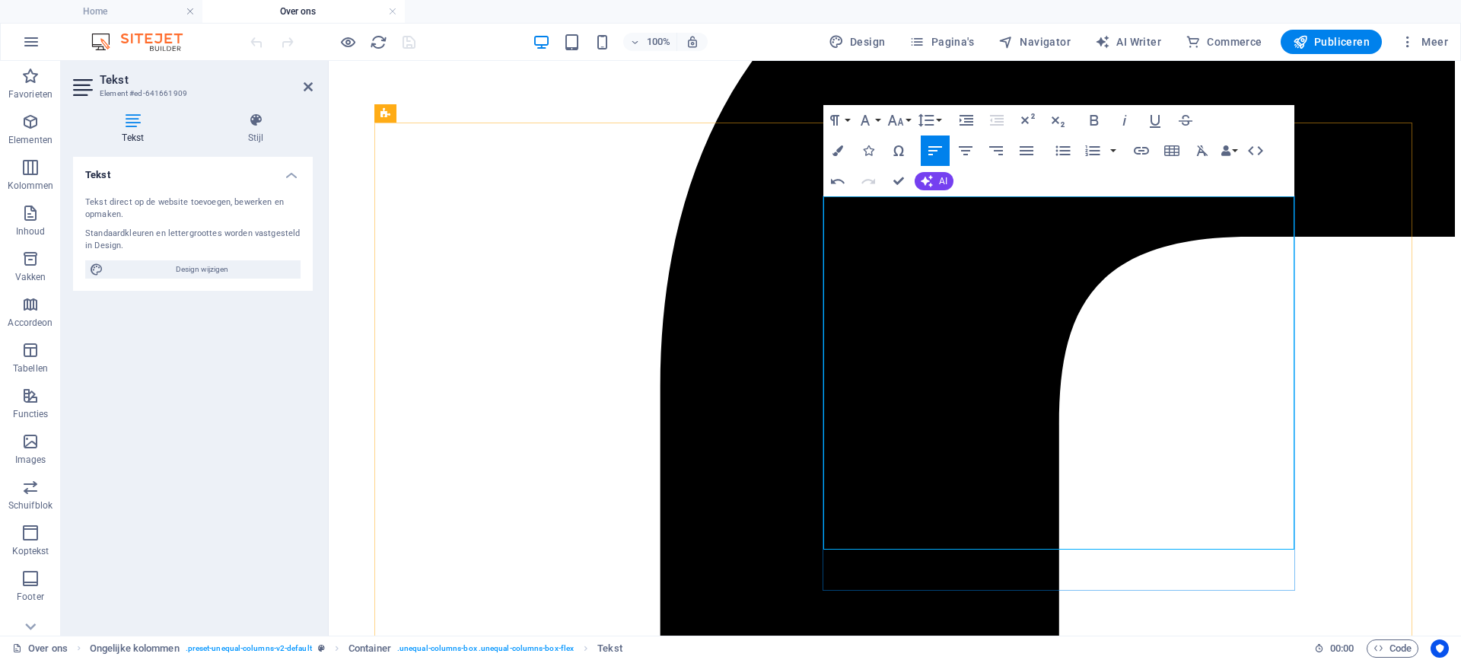
scroll to position [390, 0]
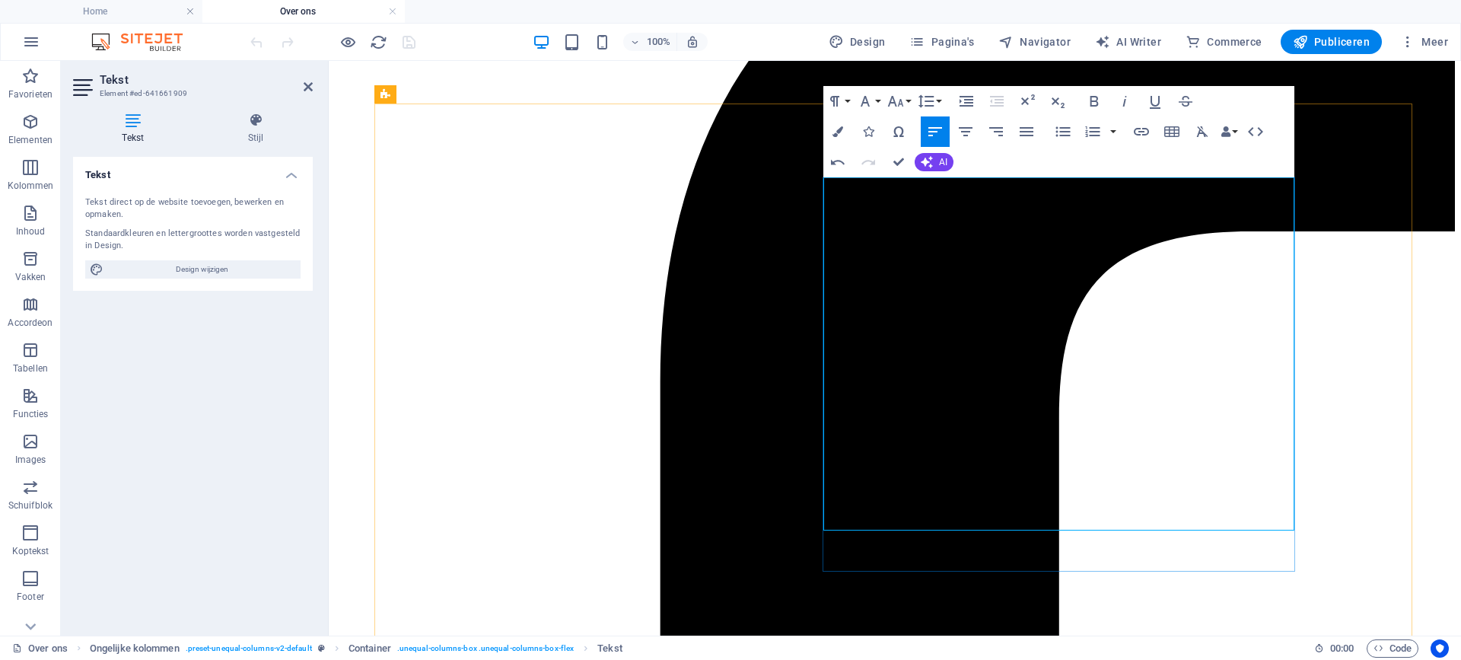
drag, startPoint x: 910, startPoint y: 459, endPoint x: 1050, endPoint y: 477, distance: 141.9
drag, startPoint x: 1225, startPoint y: 413, endPoint x: 860, endPoint y: 435, distance: 365.3
click at [1093, 99] on icon "button" at bounding box center [1094, 101] width 18 height 18
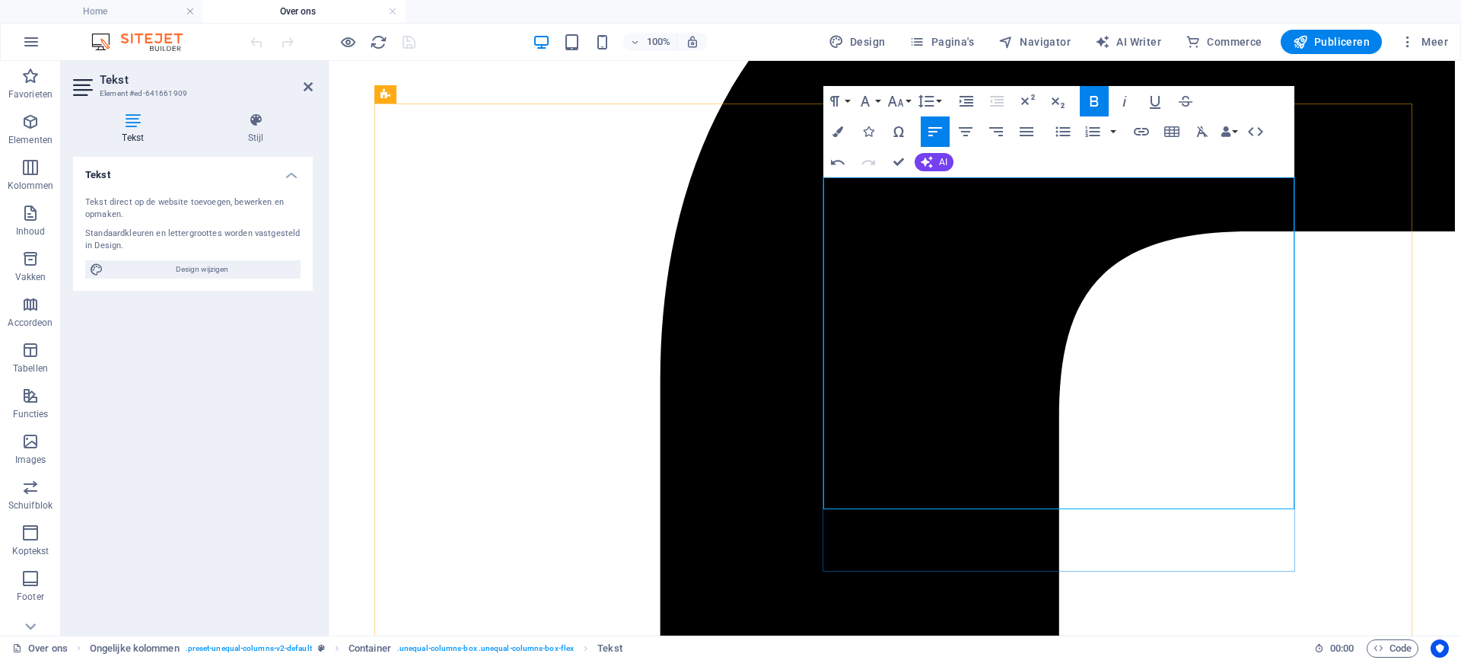
drag, startPoint x: 924, startPoint y: 540, endPoint x: 837, endPoint y: 533, distance: 87.0
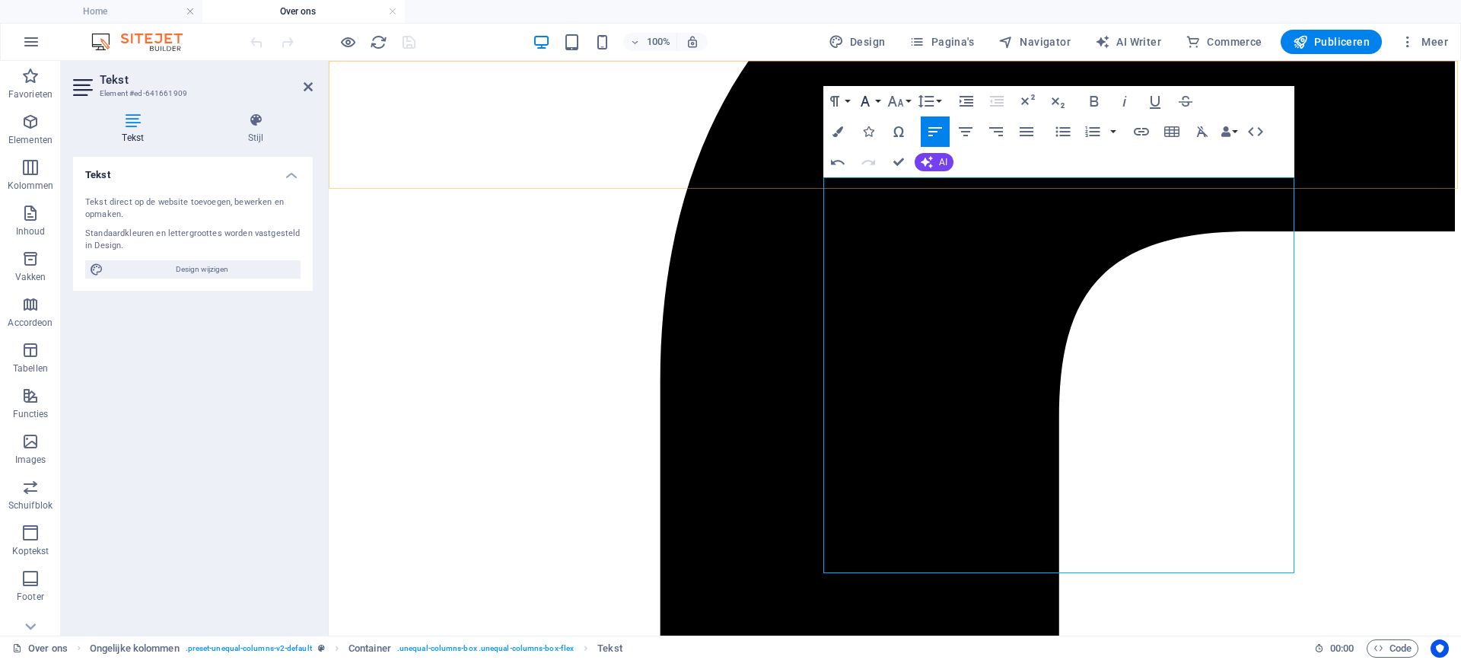
click at [867, 100] on icon "button" at bounding box center [865, 101] width 9 height 11
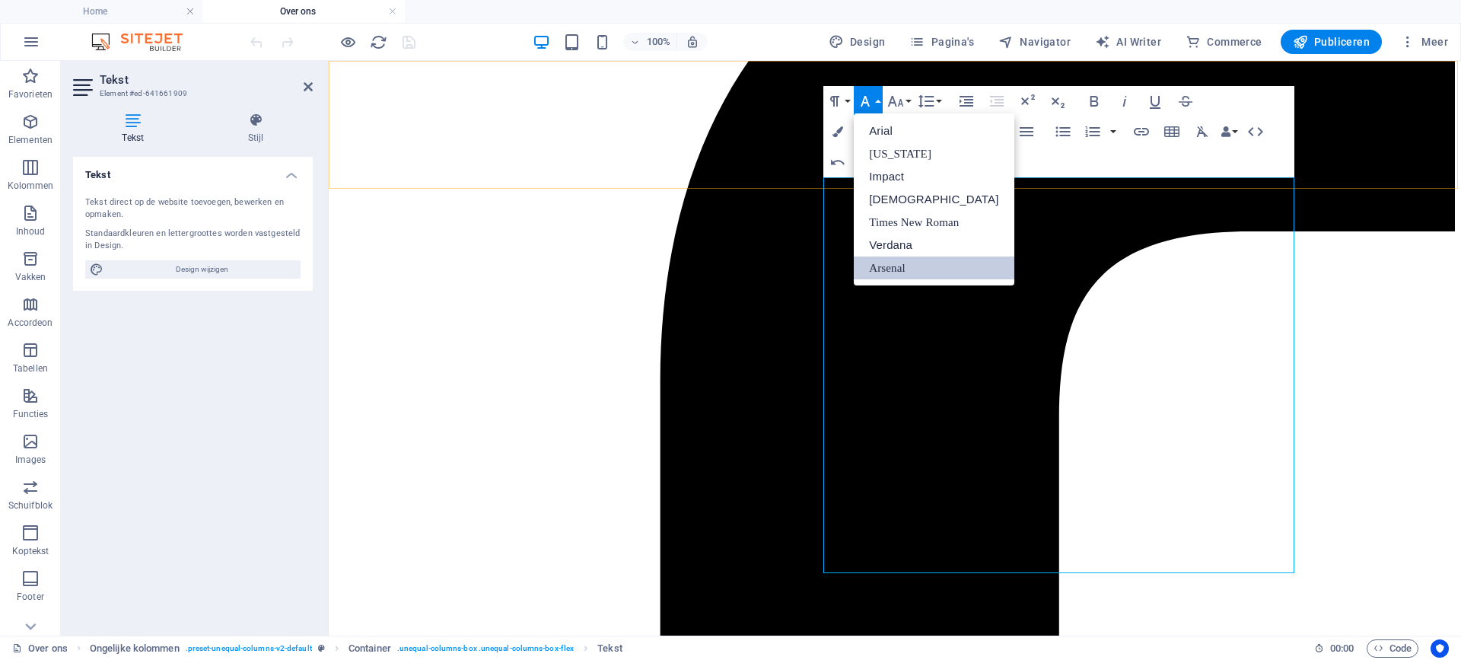
scroll to position [0, 0]
click at [887, 218] on link "Times New Roman" at bounding box center [934, 222] width 160 height 23
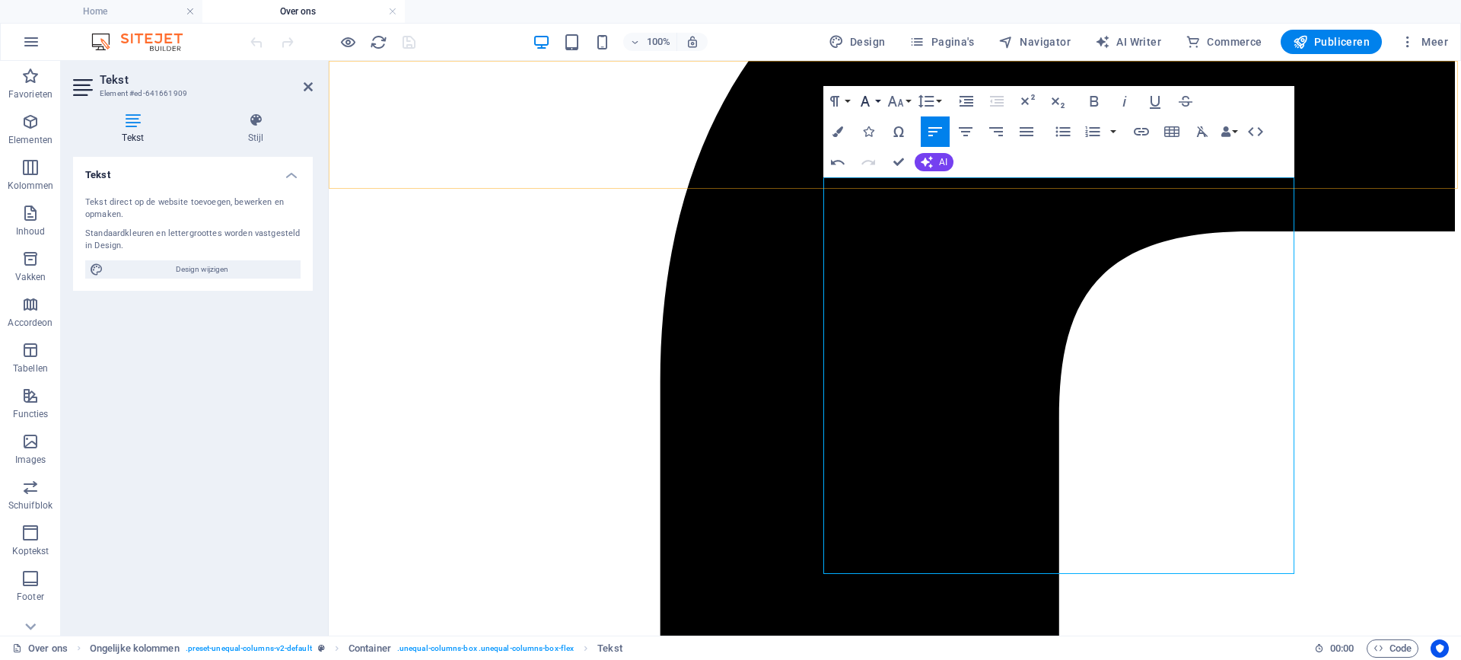
click at [869, 100] on icon "button" at bounding box center [865, 101] width 18 height 18
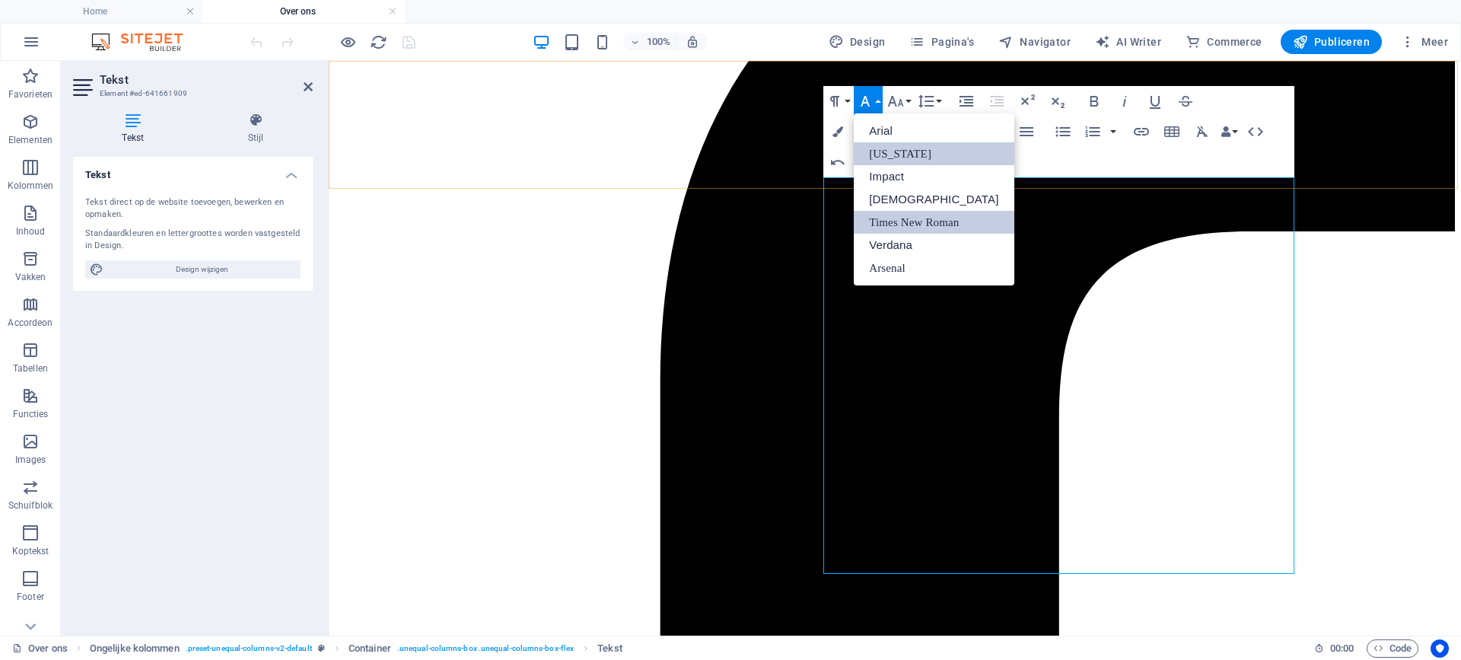
click at [886, 154] on link "[US_STATE]" at bounding box center [934, 153] width 160 height 23
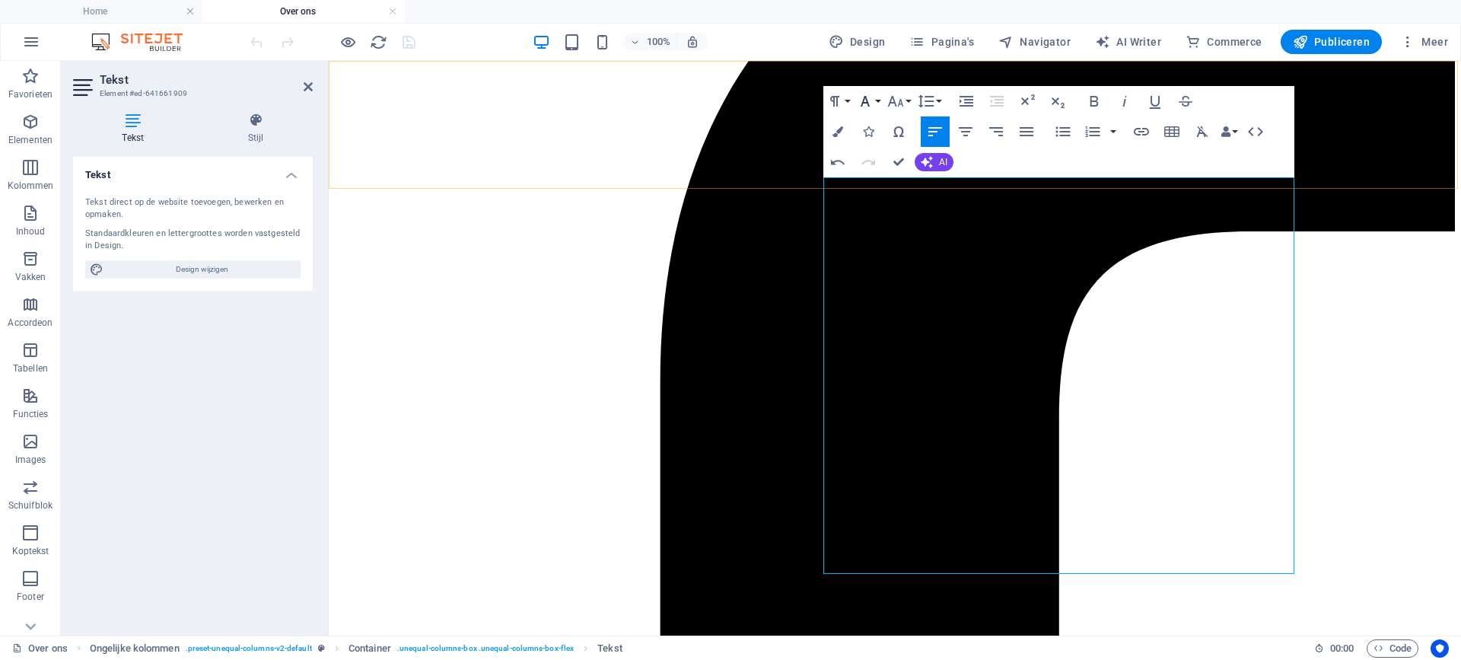
click at [878, 100] on button "Font Family" at bounding box center [868, 101] width 29 height 30
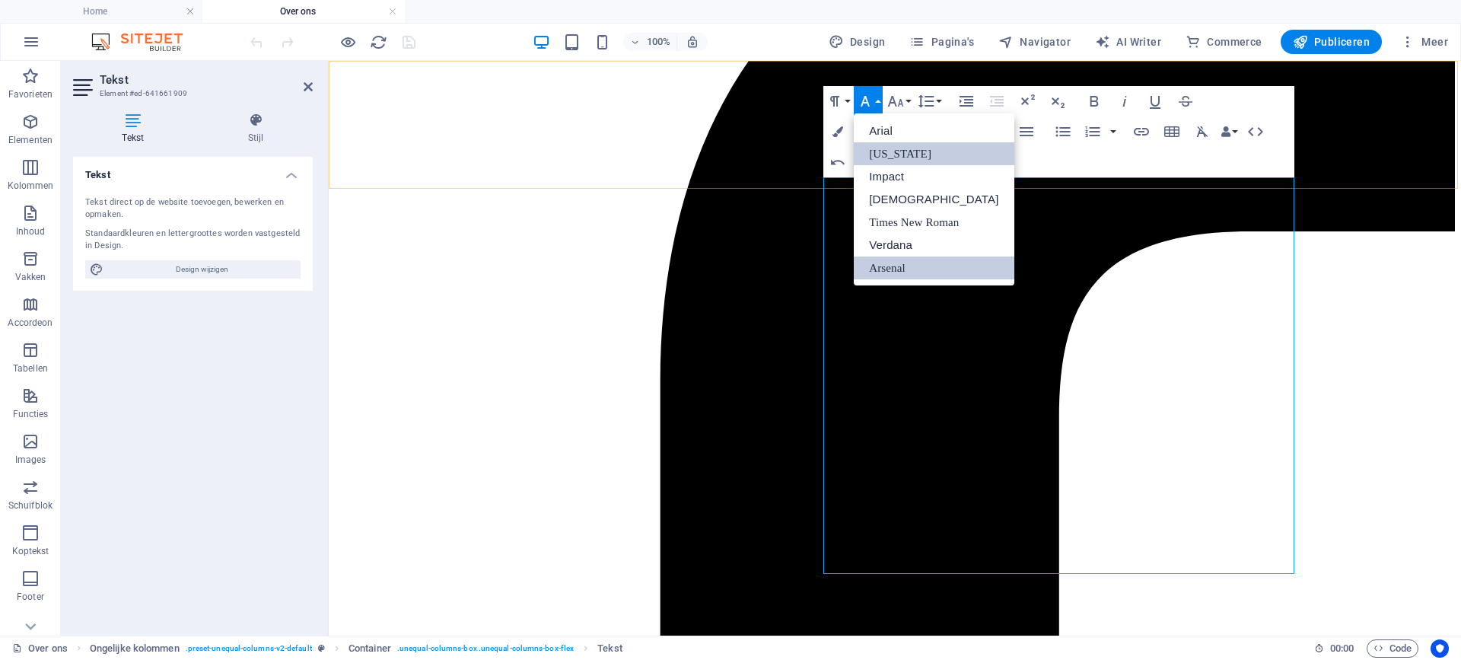
click at [885, 265] on link "Arsenal" at bounding box center [934, 268] width 160 height 23
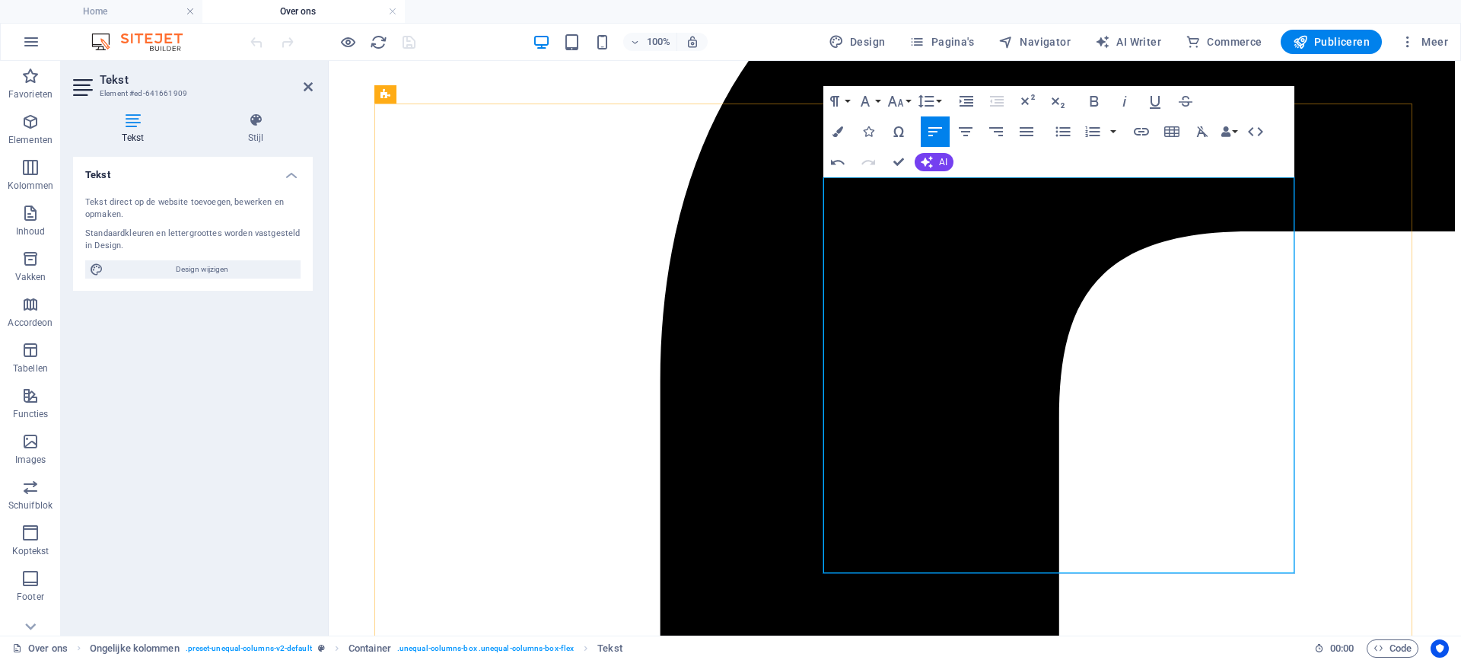
drag, startPoint x: 907, startPoint y: 546, endPoint x: 827, endPoint y: 540, distance: 80.9
drag, startPoint x: 835, startPoint y: 207, endPoint x: 1113, endPoint y: 211, distance: 277.9
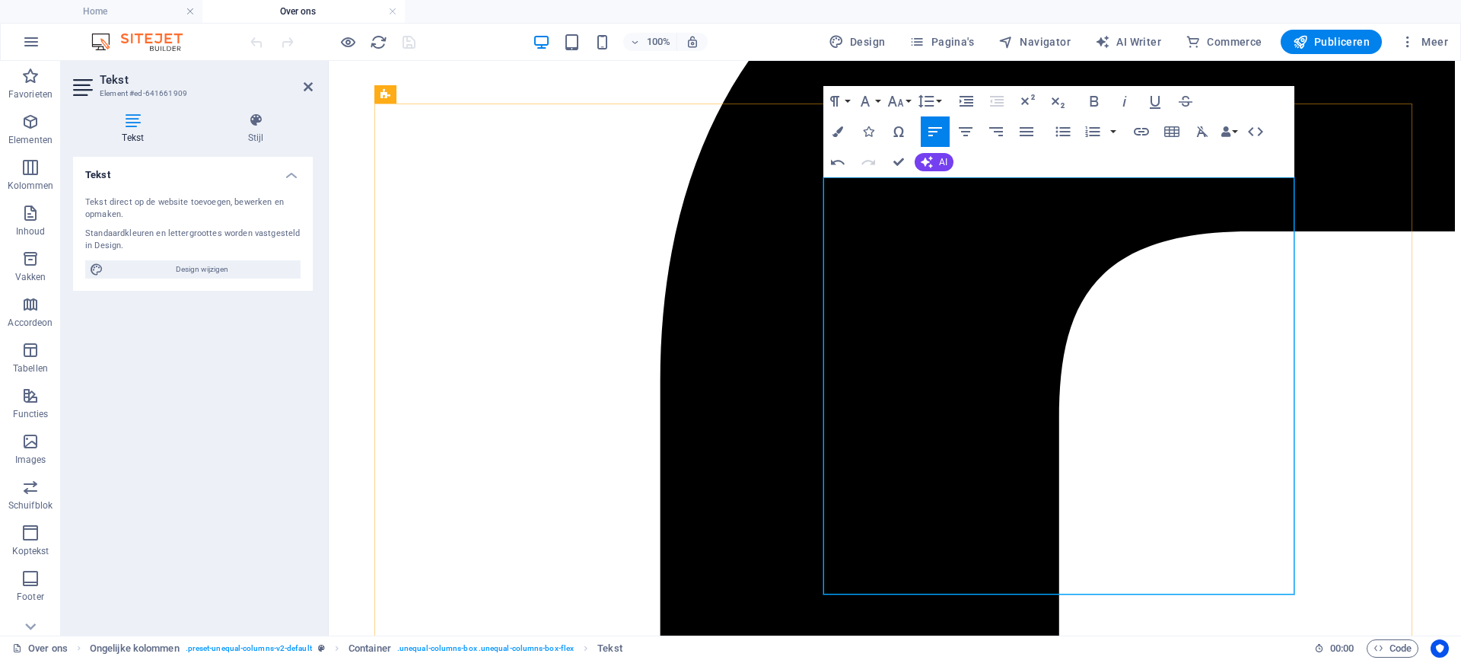
click at [894, 104] on icon "button" at bounding box center [896, 101] width 16 height 11
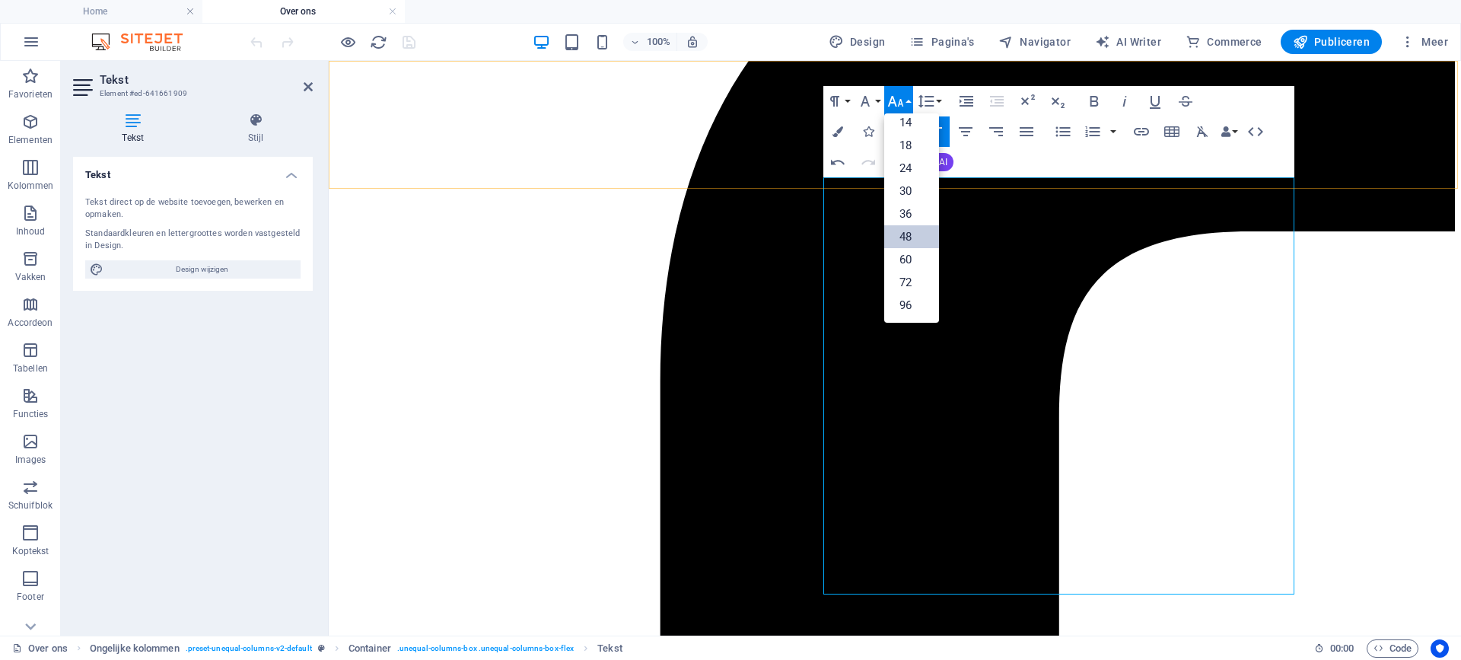
scroll to position [123, 0]
click at [907, 209] on link "36" at bounding box center [912, 213] width 55 height 23
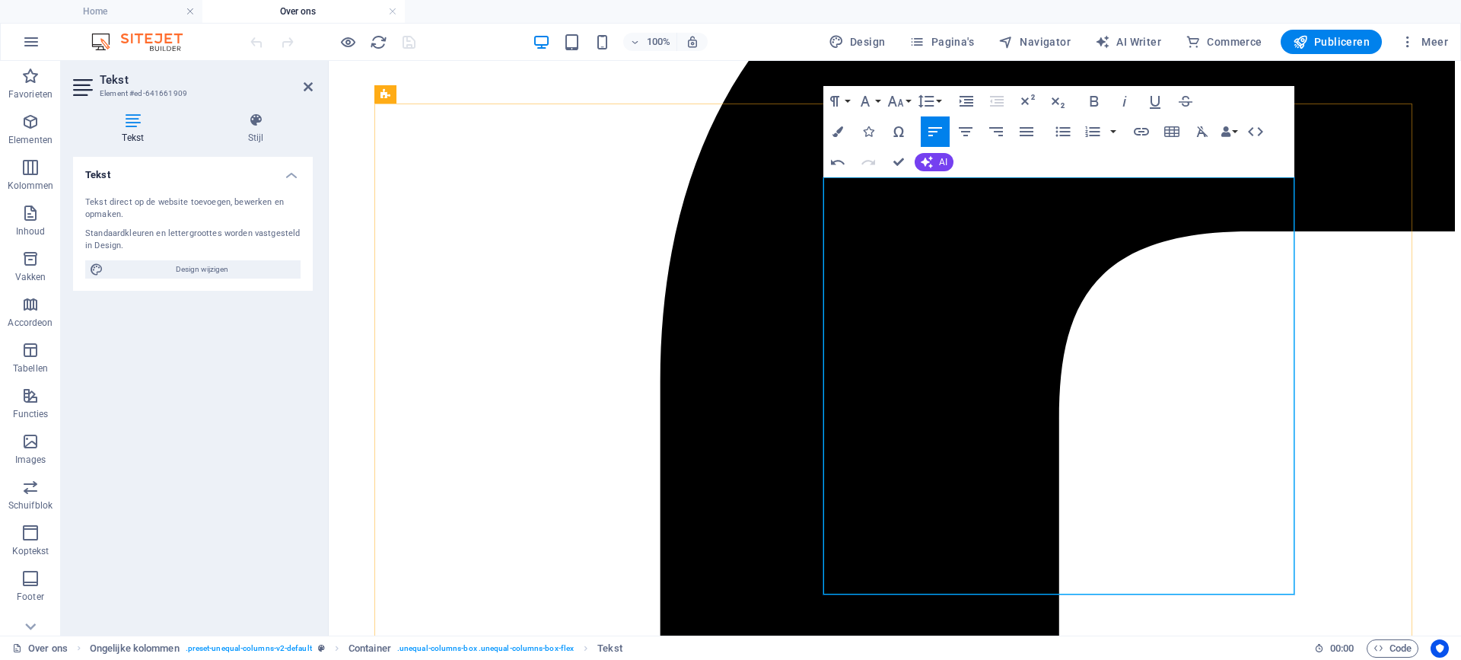
drag, startPoint x: 1047, startPoint y: 209, endPoint x: 831, endPoint y: 211, distance: 216.2
copy span "Het verhaal achter"
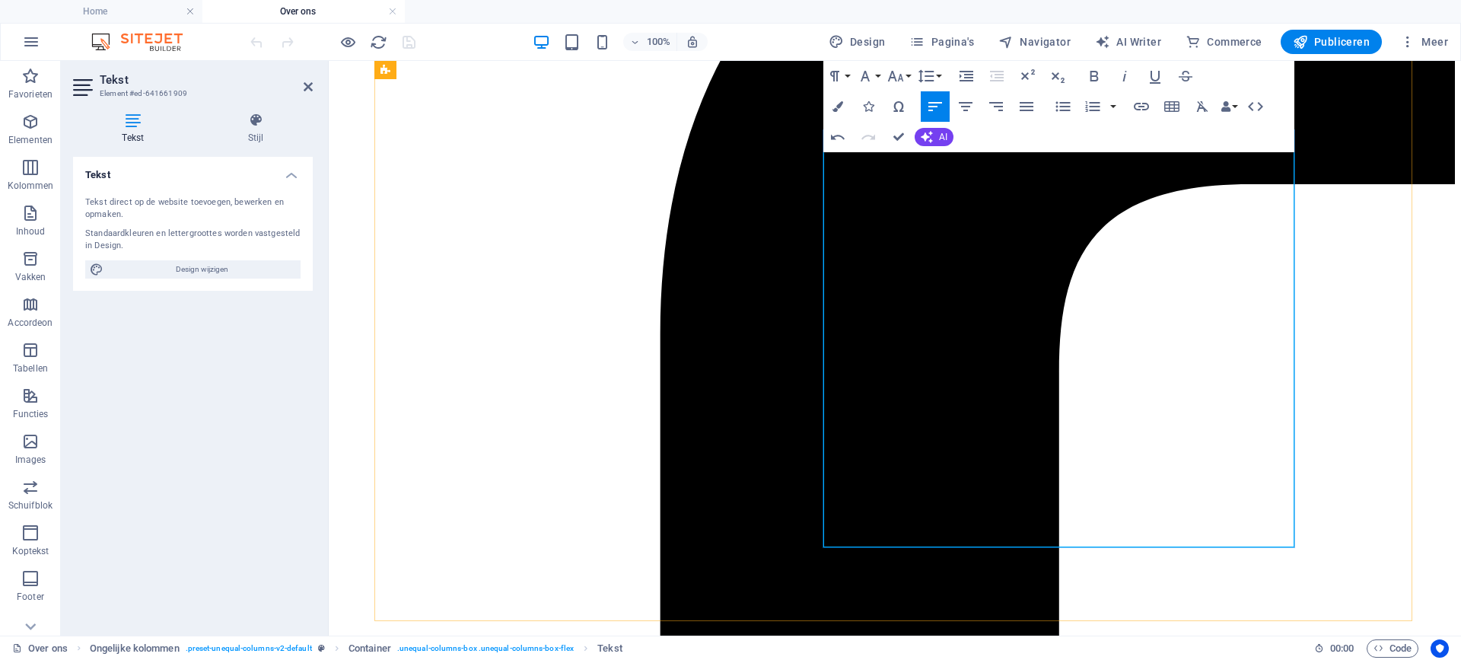
scroll to position [431, 0]
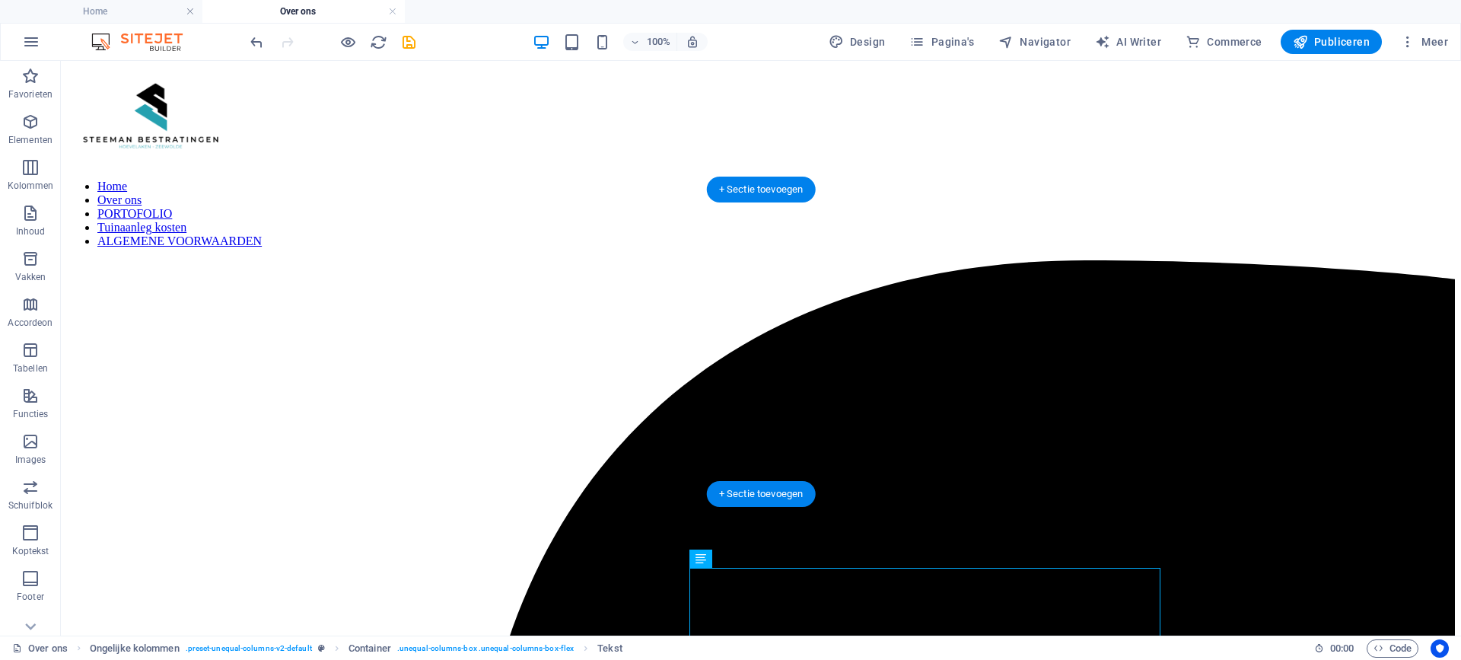
scroll to position [0, 0]
click at [1032, 43] on span "Navigator" at bounding box center [1035, 41] width 72 height 15
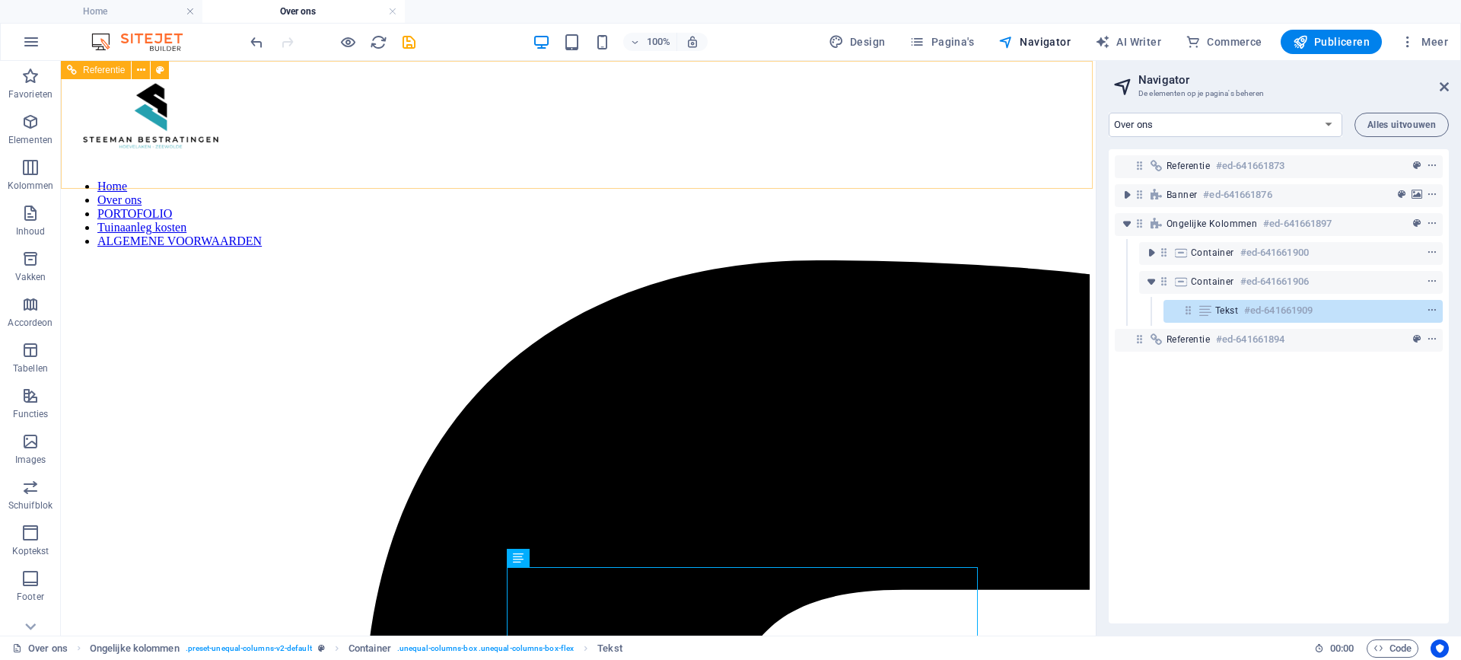
click at [357, 180] on nav "Home Over ons PORTOFOLIO Tuinaanleg kosten ALGEMENE VOORWAARDEN" at bounding box center [578, 214] width 1023 height 69
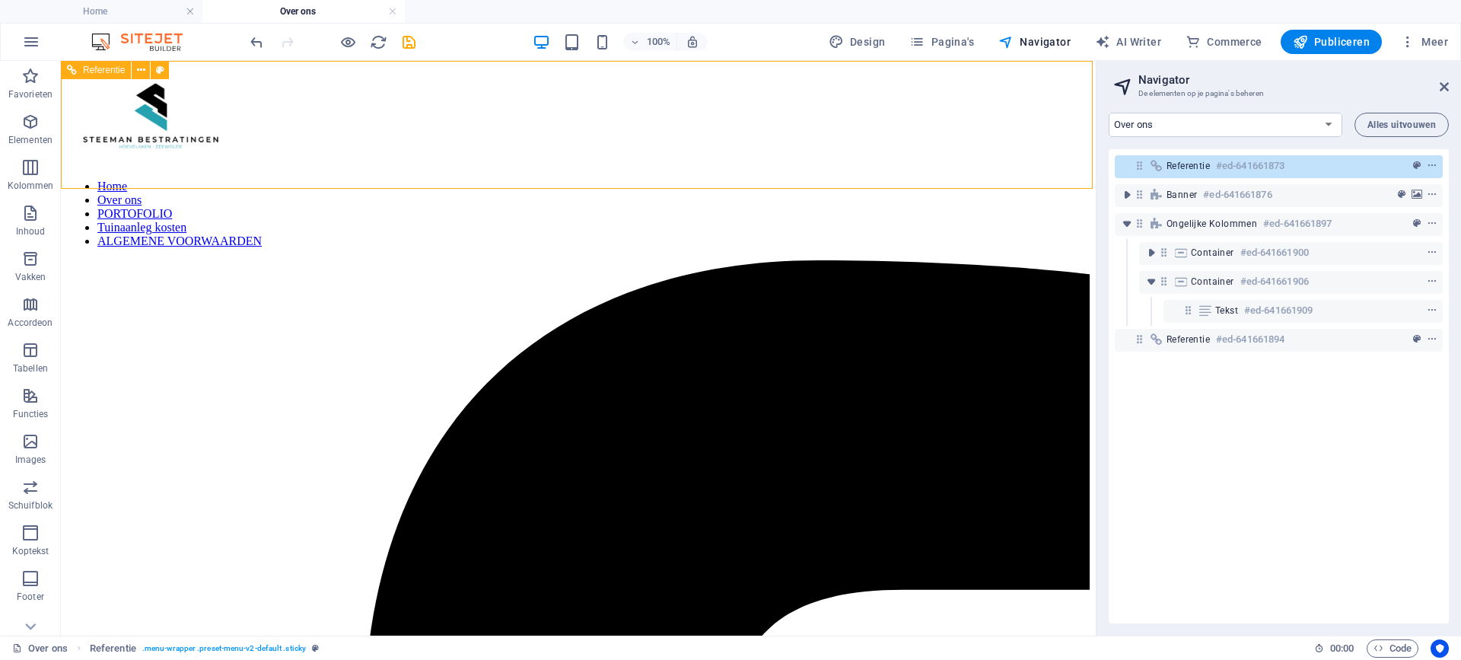
click at [351, 180] on nav "Home Over ons PORTOFOLIO Tuinaanleg kosten ALGEMENE VOORWAARDEN" at bounding box center [578, 214] width 1023 height 69
select select "12573870-nl"
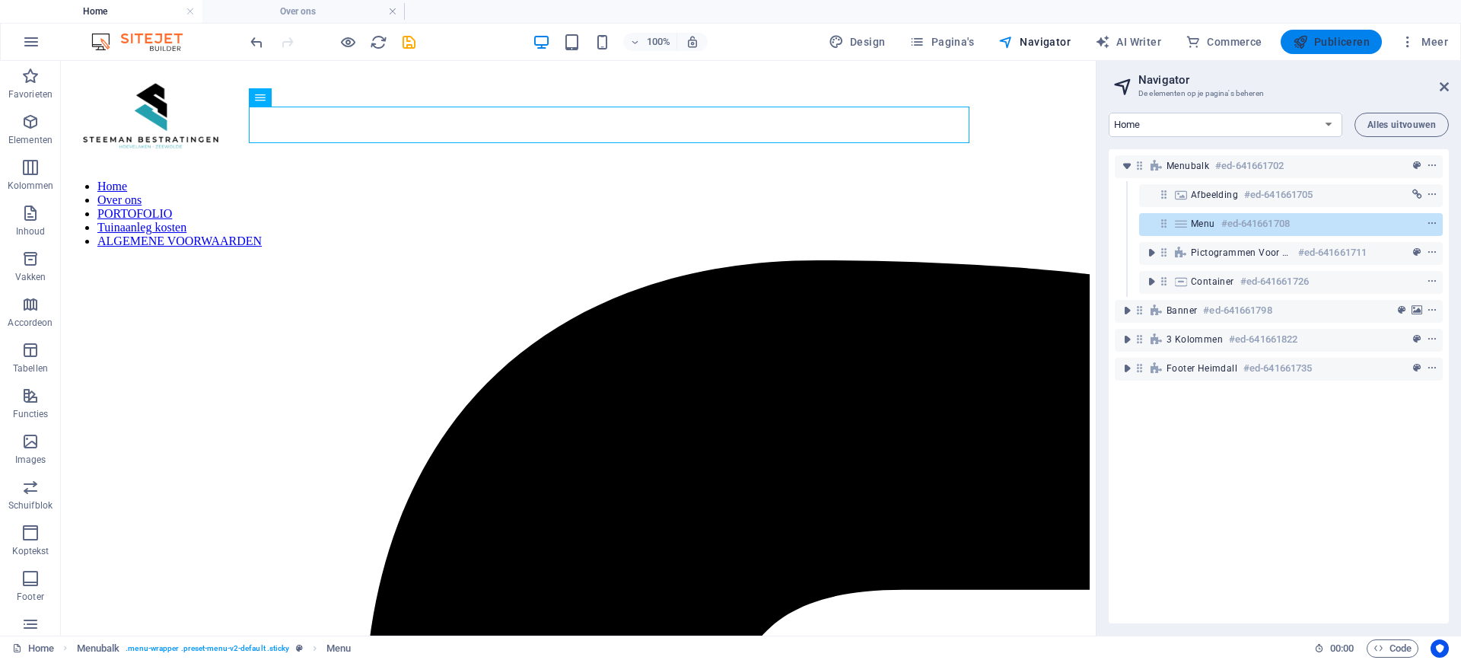
click at [1340, 40] on span "Publiceren" at bounding box center [1331, 41] width 77 height 15
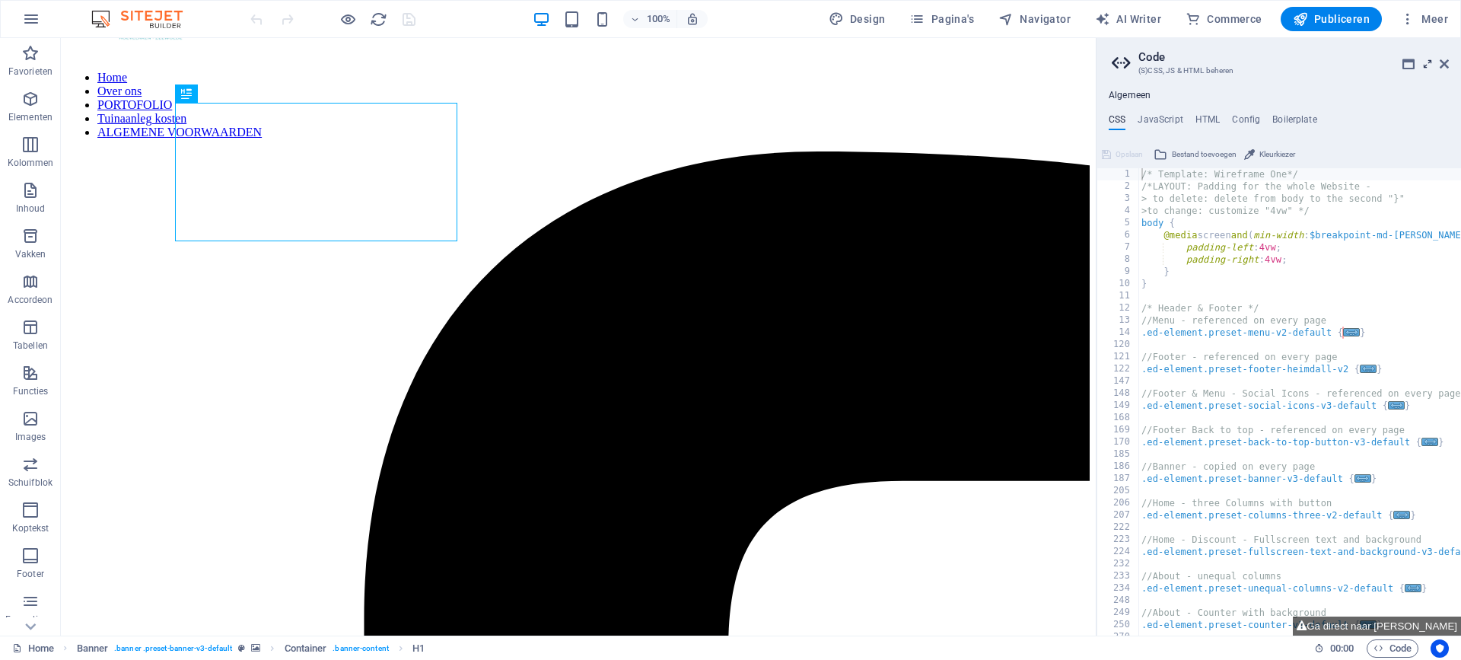
scroll to position [92, 0]
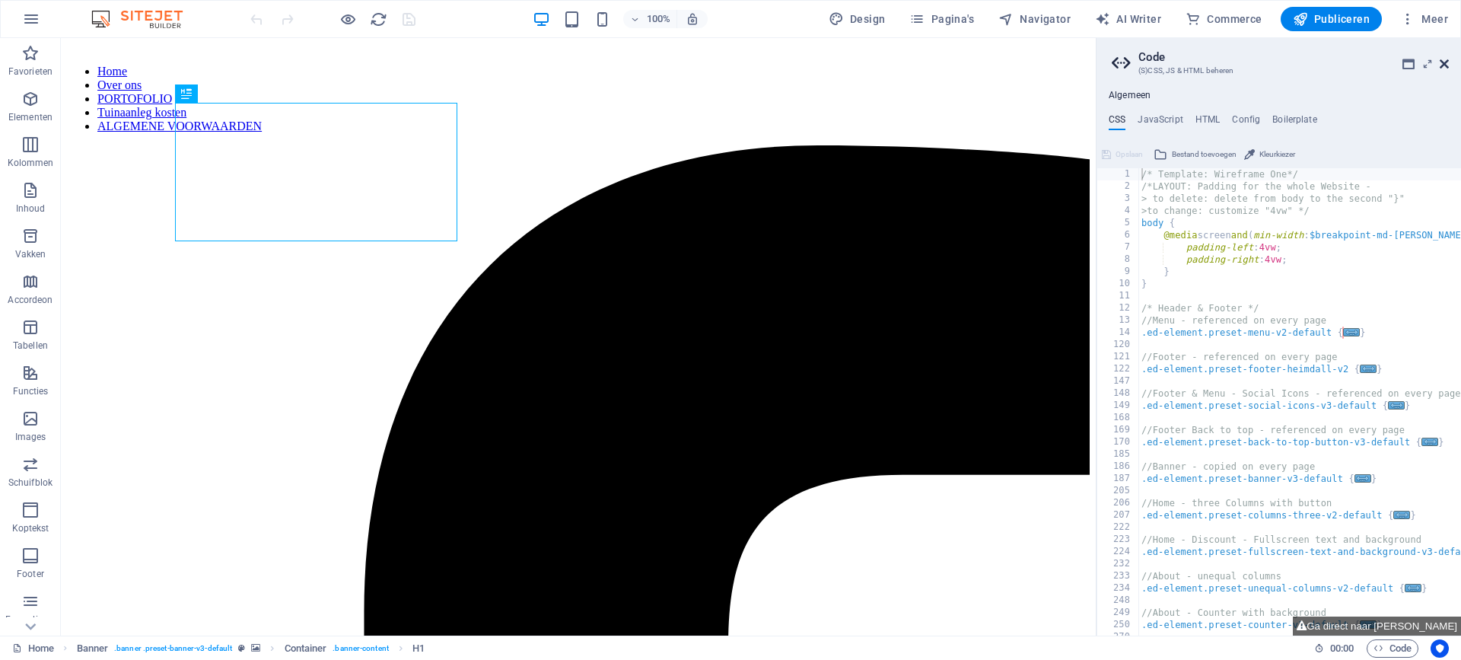
drag, startPoint x: 1447, startPoint y: 62, endPoint x: 1302, endPoint y: 53, distance: 145.0
click at [1447, 62] on icon at bounding box center [1444, 64] width 9 height 12
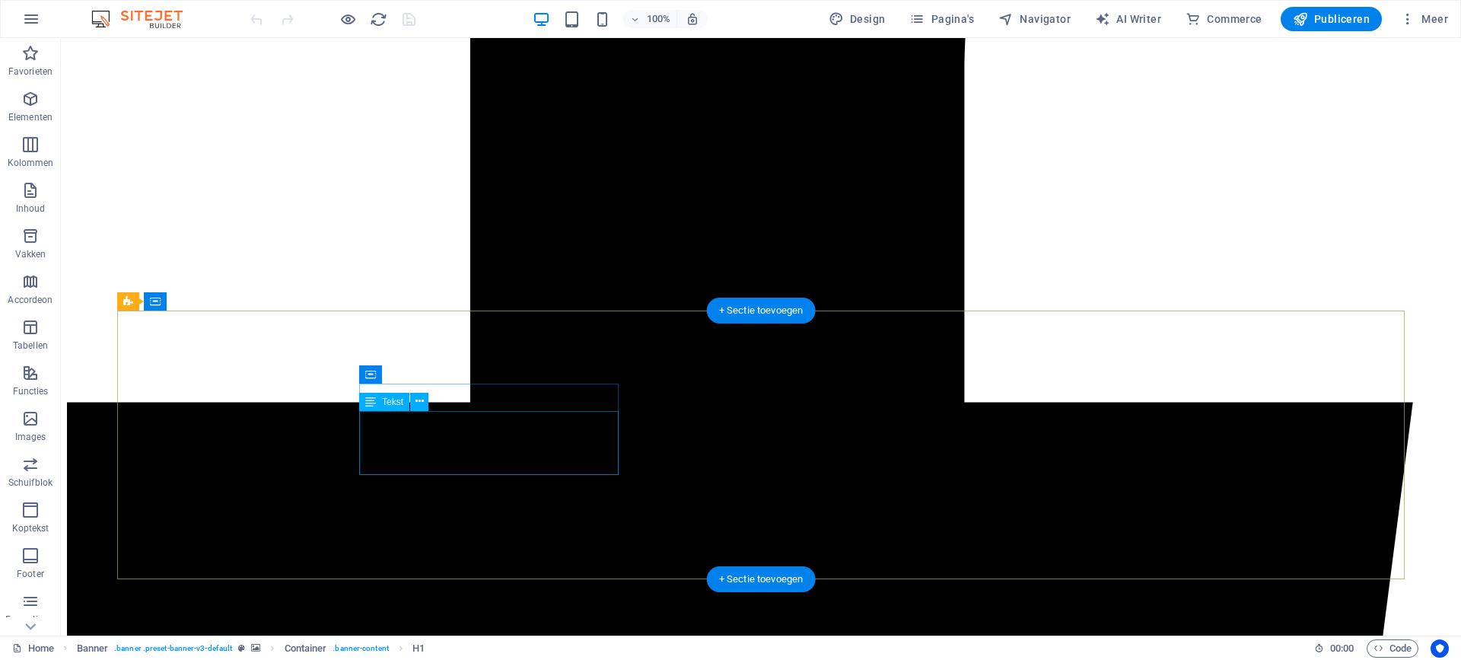
scroll to position [844, 0]
click at [419, 400] on icon at bounding box center [420, 402] width 8 height 16
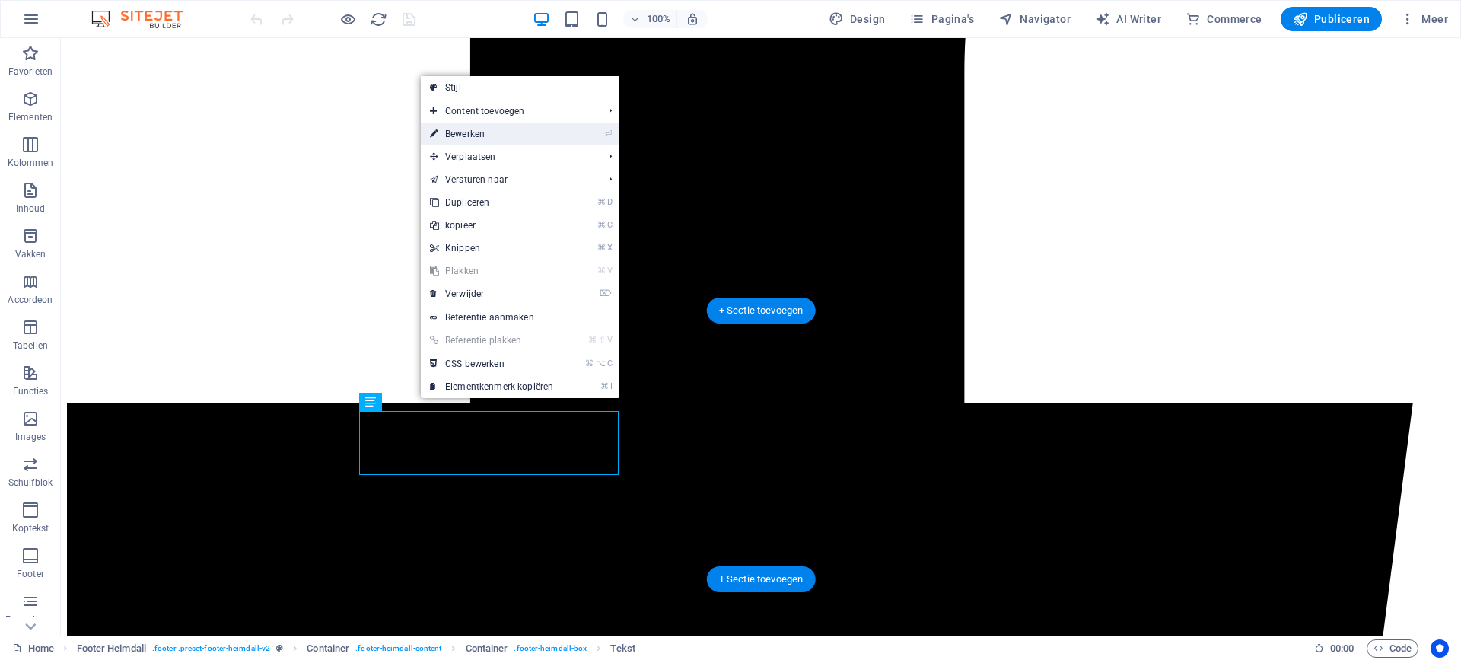
click at [482, 132] on link "⏎ Bewerken" at bounding box center [492, 134] width 142 height 23
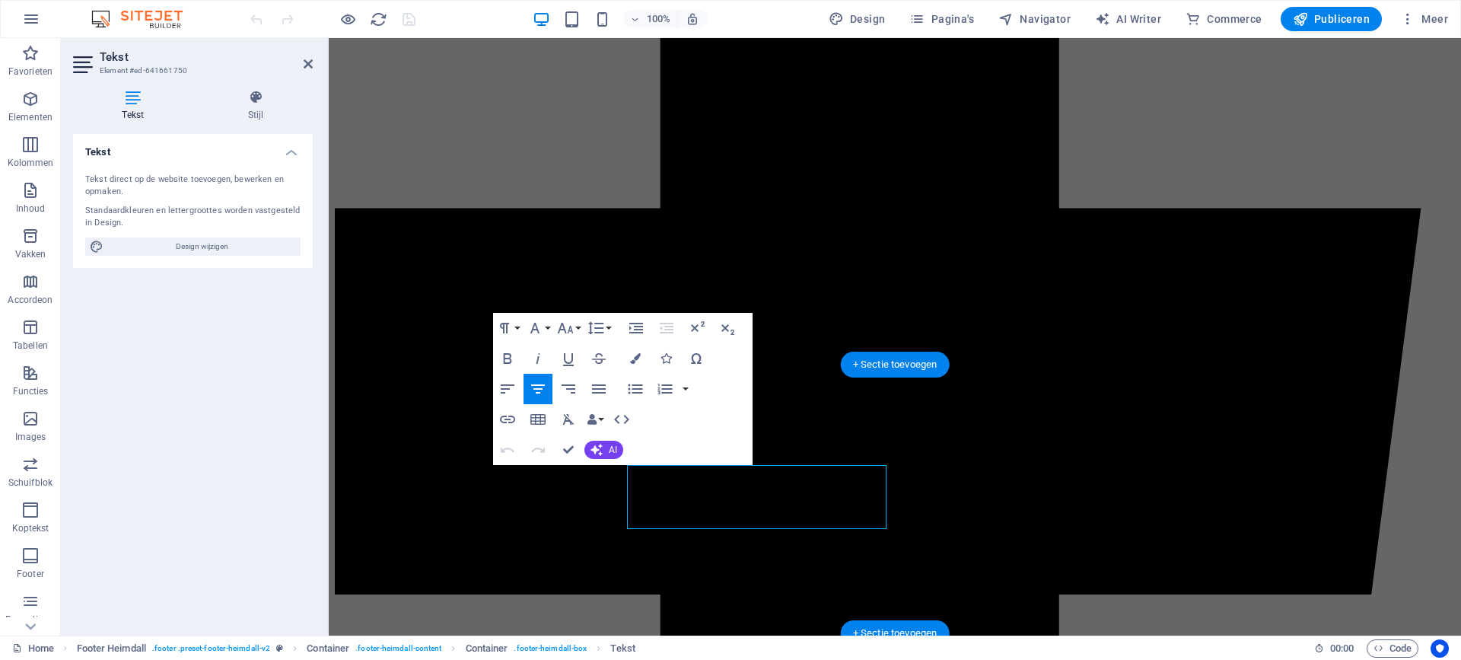
scroll to position [790, 0]
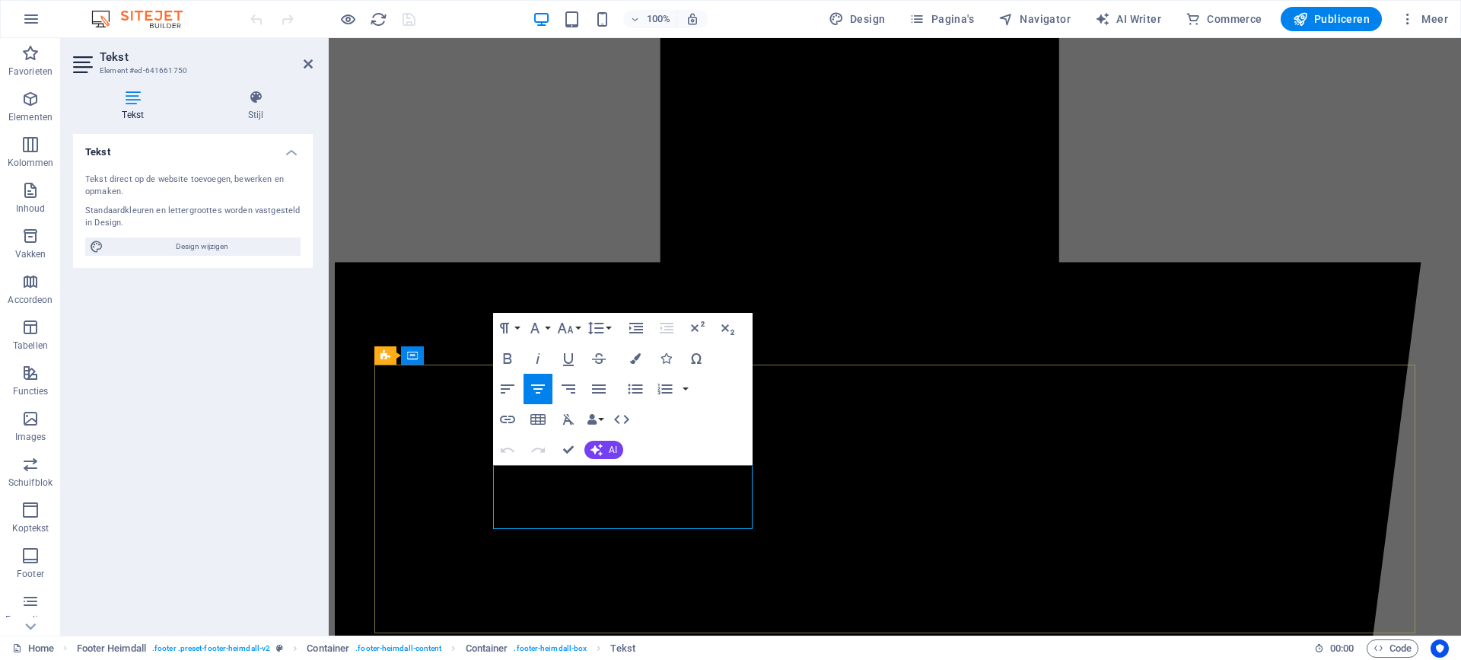
drag, startPoint x: 549, startPoint y: 477, endPoint x: 700, endPoint y: 516, distance: 156.4
click at [599, 387] on icon "button" at bounding box center [599, 389] width 18 height 18
click at [512, 388] on icon "button" at bounding box center [508, 389] width 18 height 18
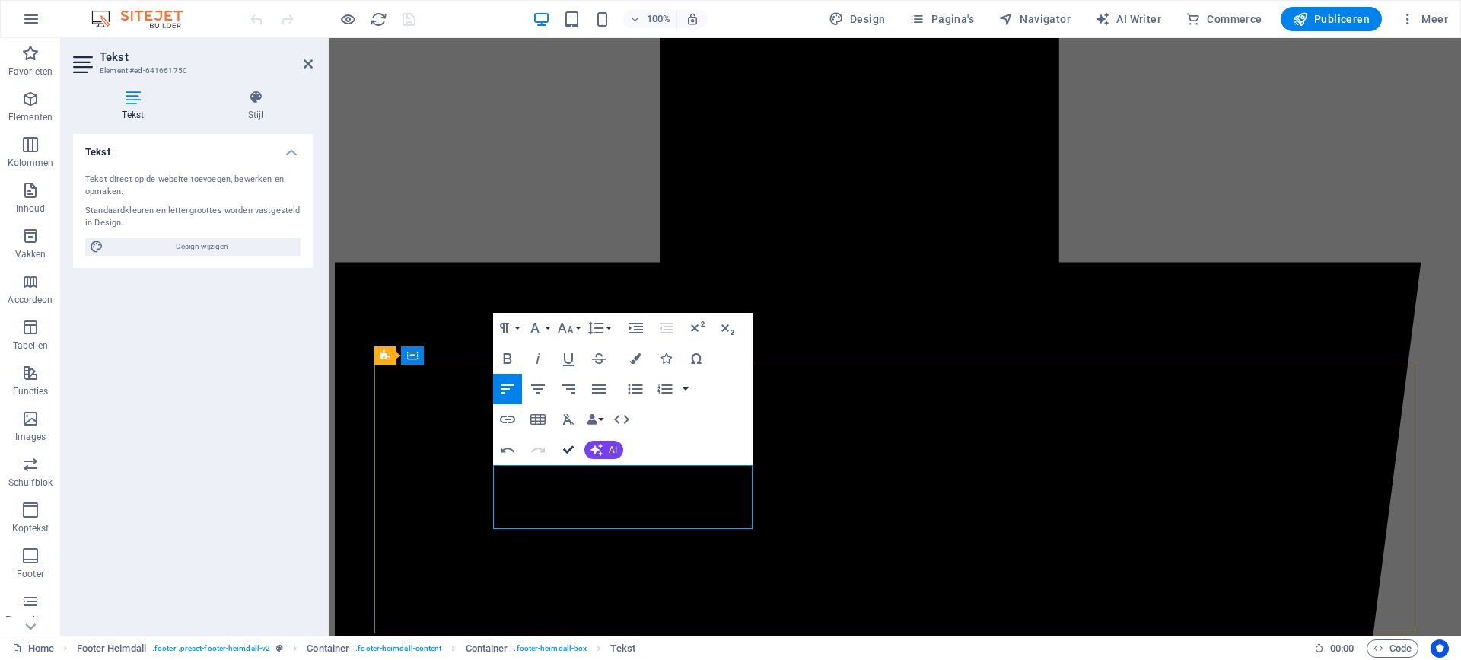
drag, startPoint x: 569, startPoint y: 450, endPoint x: 667, endPoint y: 473, distance: 100.8
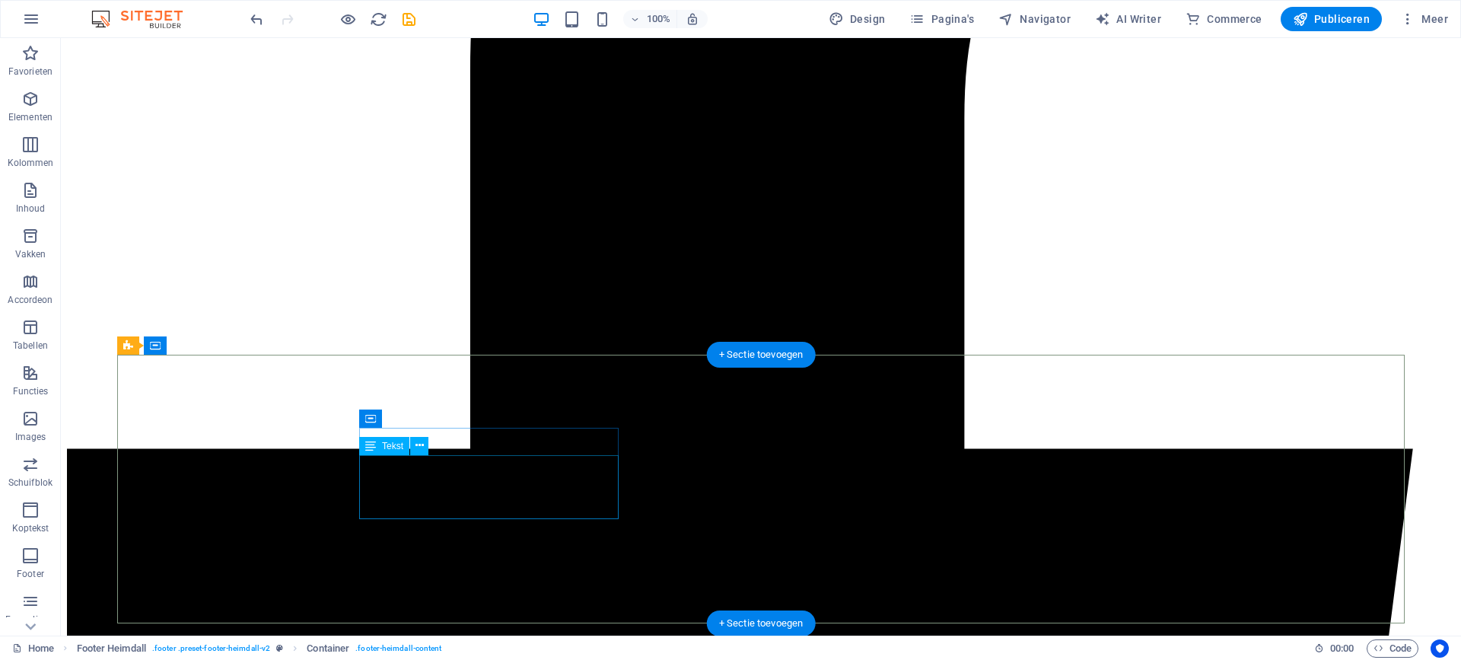
scroll to position [800, 0]
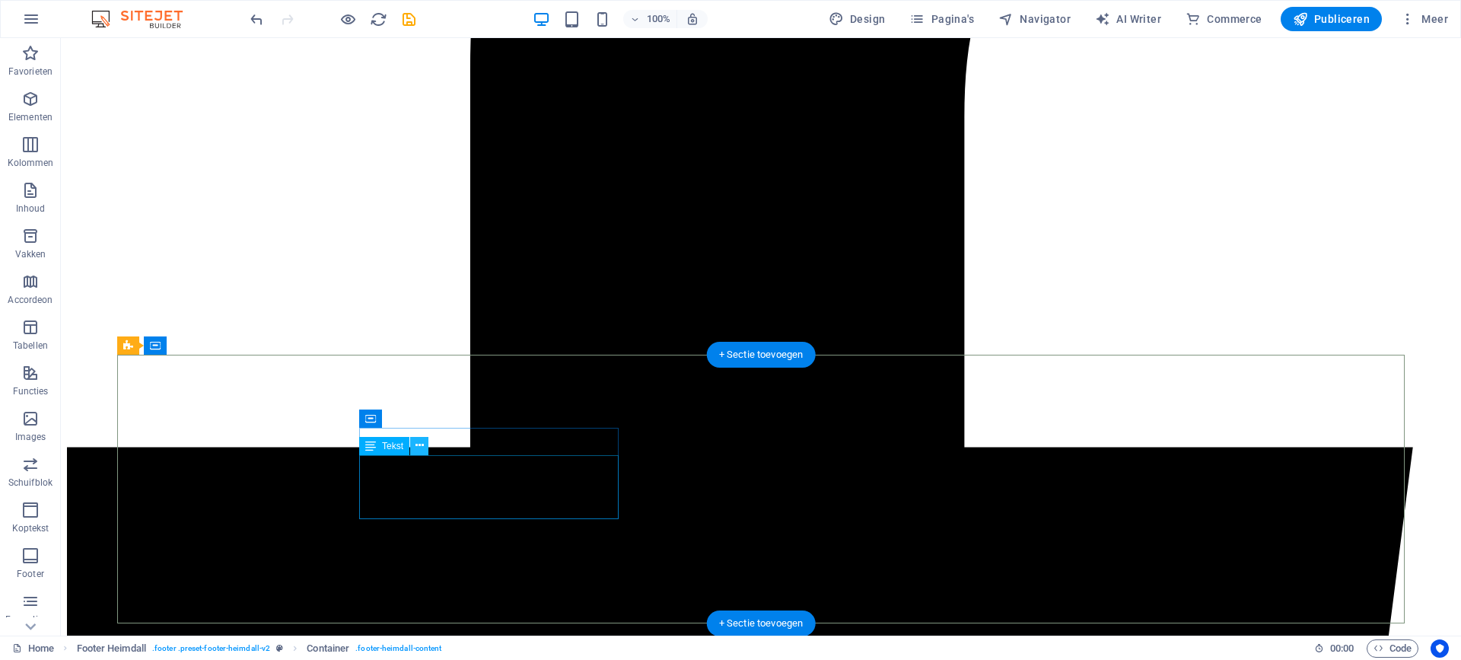
click at [419, 448] on icon at bounding box center [420, 446] width 8 height 16
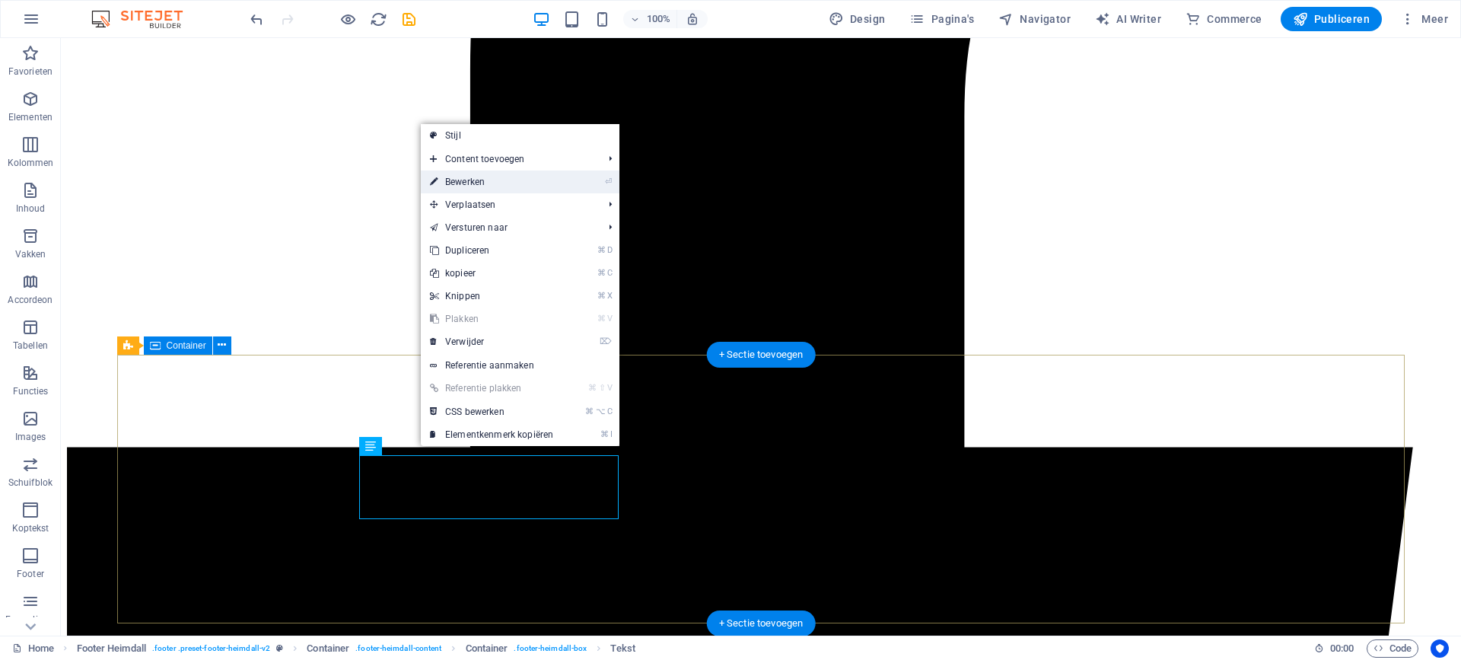
drag, startPoint x: 497, startPoint y: 181, endPoint x: 97, endPoint y: 339, distance: 430.3
click at [497, 181] on link "⏎ Bewerken" at bounding box center [492, 182] width 142 height 23
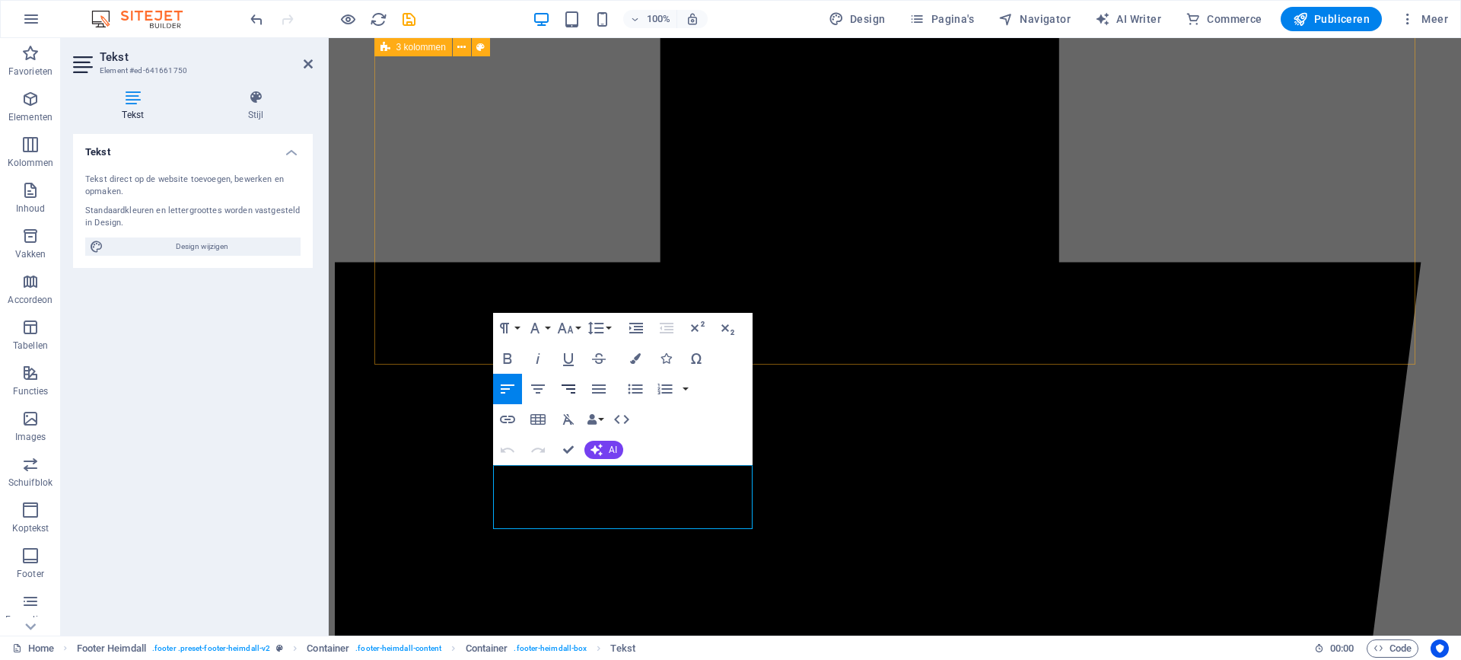
click at [572, 389] on icon "button" at bounding box center [569, 388] width 14 height 9
click at [510, 387] on icon "button" at bounding box center [508, 389] width 18 height 18
drag, startPoint x: 500, startPoint y: 478, endPoint x: 640, endPoint y: 513, distance: 144.4
click at [601, 388] on icon "button" at bounding box center [599, 388] width 14 height 9
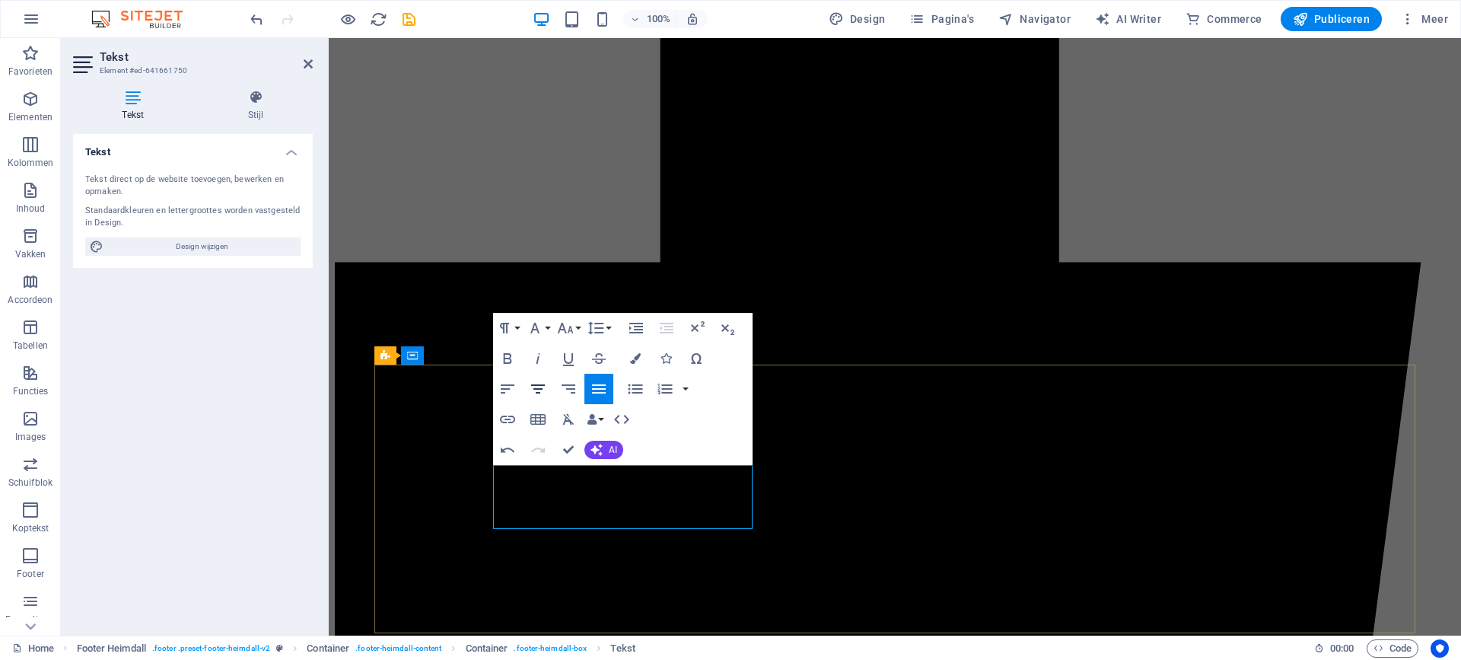
click at [538, 389] on icon "button" at bounding box center [538, 388] width 14 height 9
drag, startPoint x: 591, startPoint y: 519, endPoint x: 566, endPoint y: 518, distance: 25.1
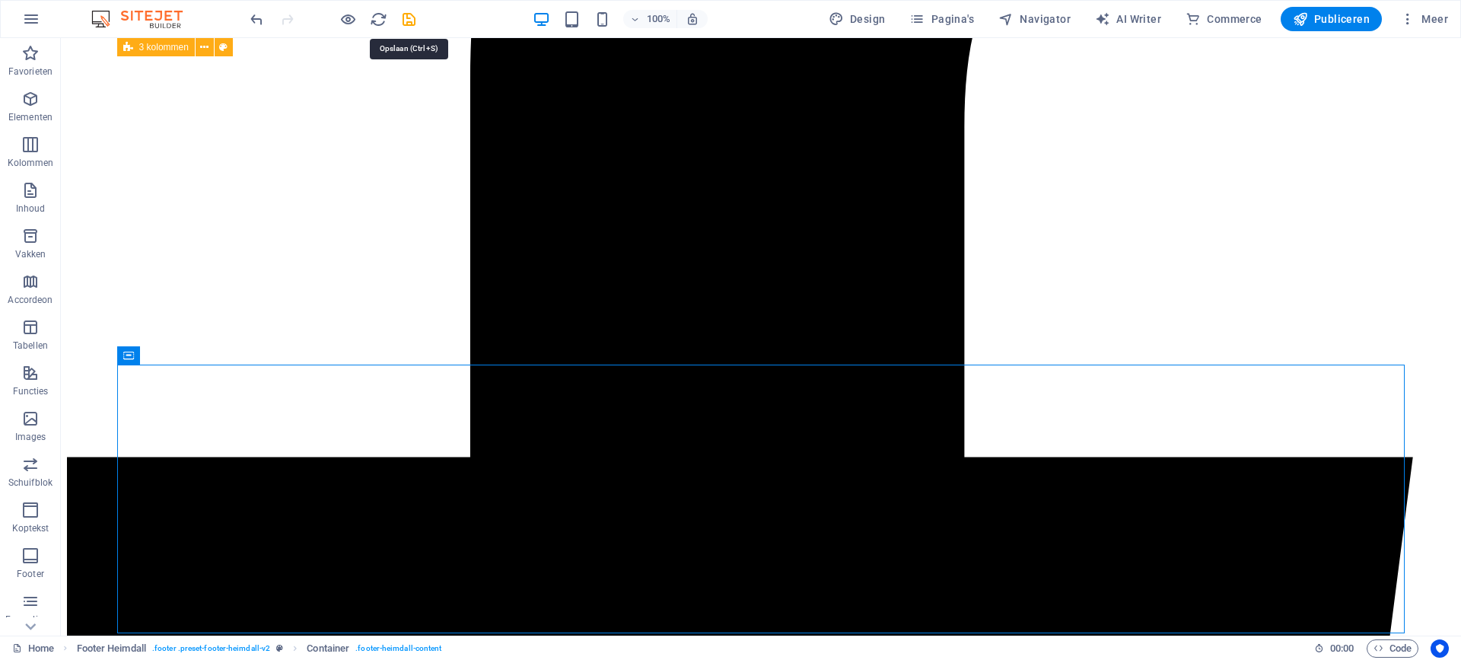
drag, startPoint x: 413, startPoint y: 19, endPoint x: 454, endPoint y: 35, distance: 43.4
click at [413, 19] on icon "save" at bounding box center [409, 20] width 18 height 18
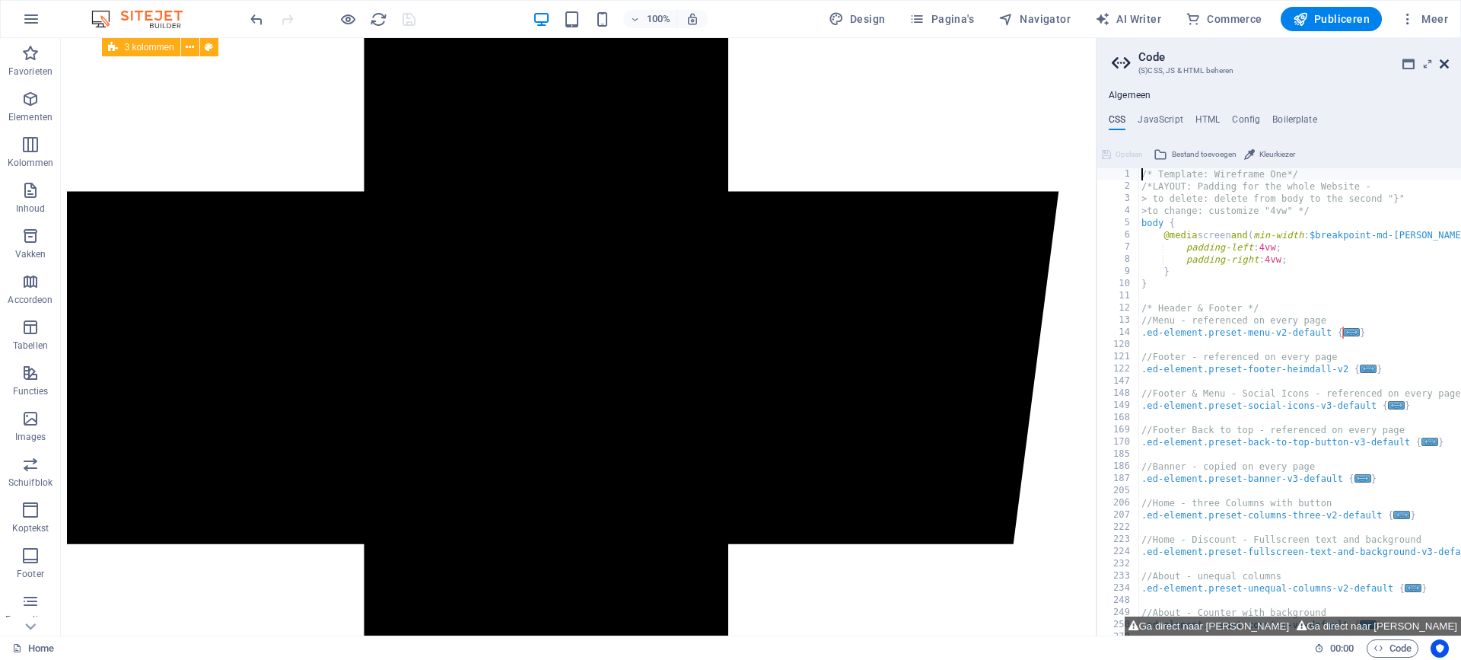
click at [1446, 63] on icon at bounding box center [1444, 64] width 9 height 12
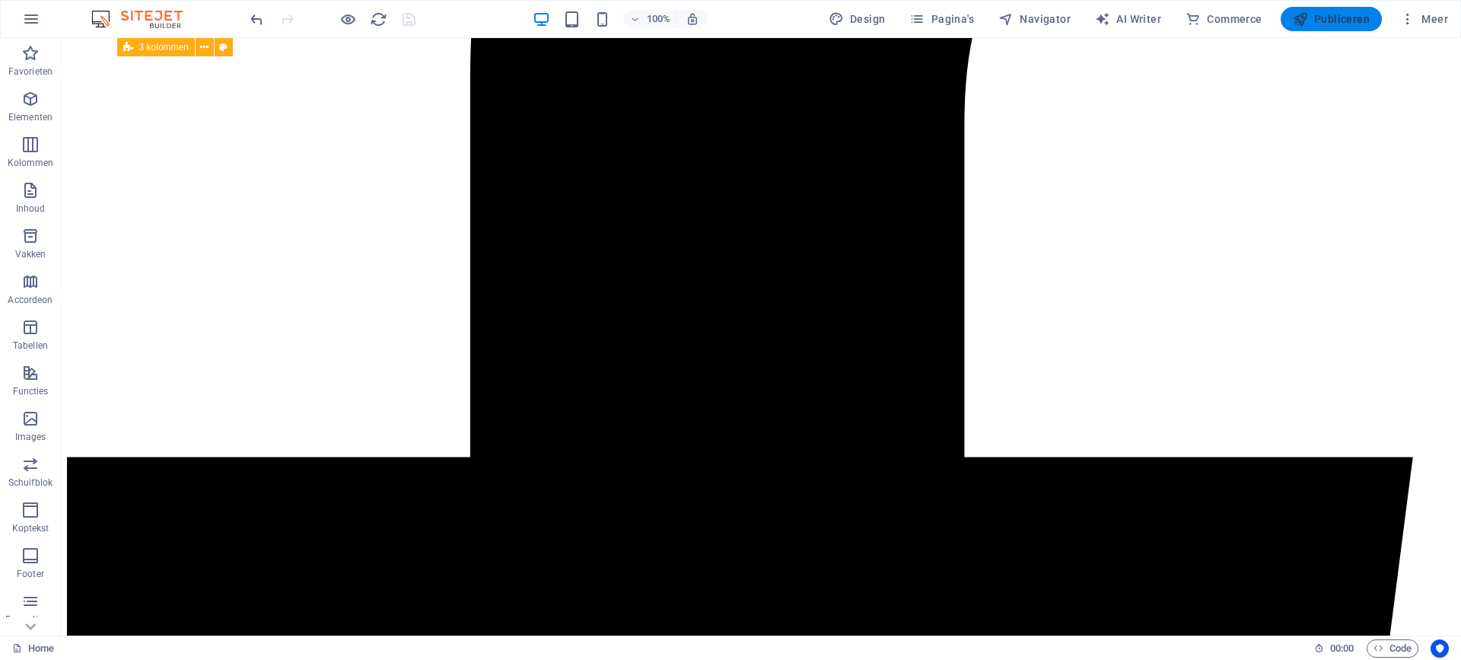
click at [1342, 18] on span "Publiceren" at bounding box center [1331, 18] width 77 height 15
